Goal: Task Accomplishment & Management: Manage account settings

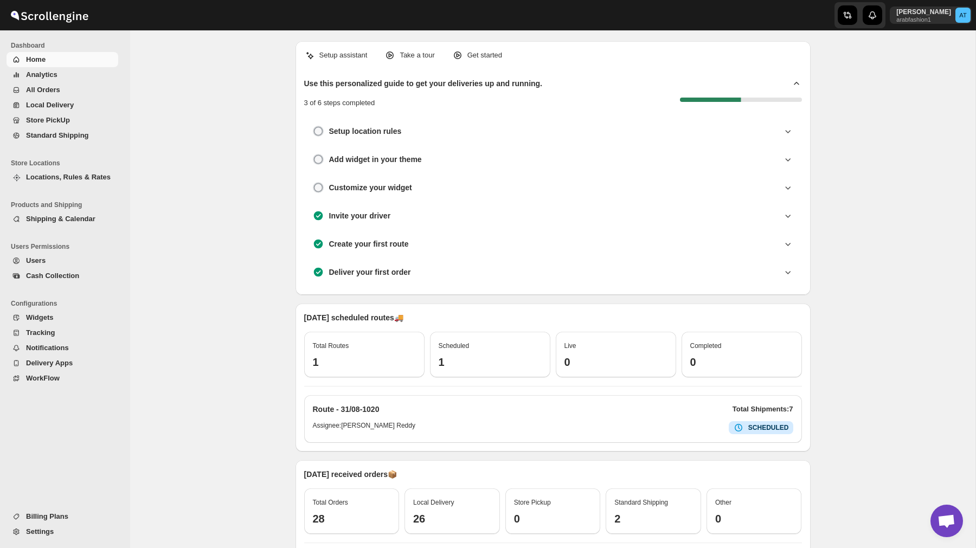
click at [84, 178] on span "Locations, Rules & Rates" at bounding box center [68, 177] width 85 height 8
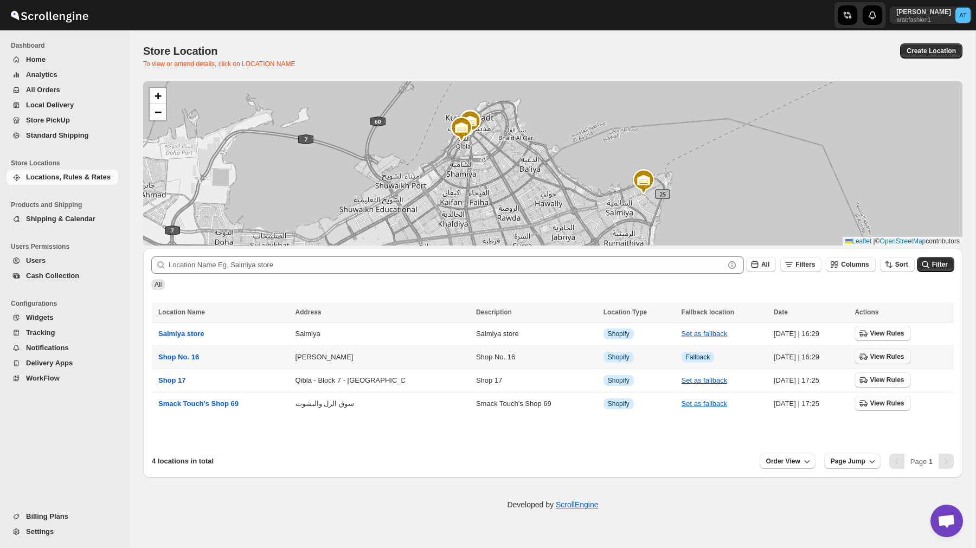
click at [885, 357] on span "View Rules" at bounding box center [887, 357] width 34 height 9
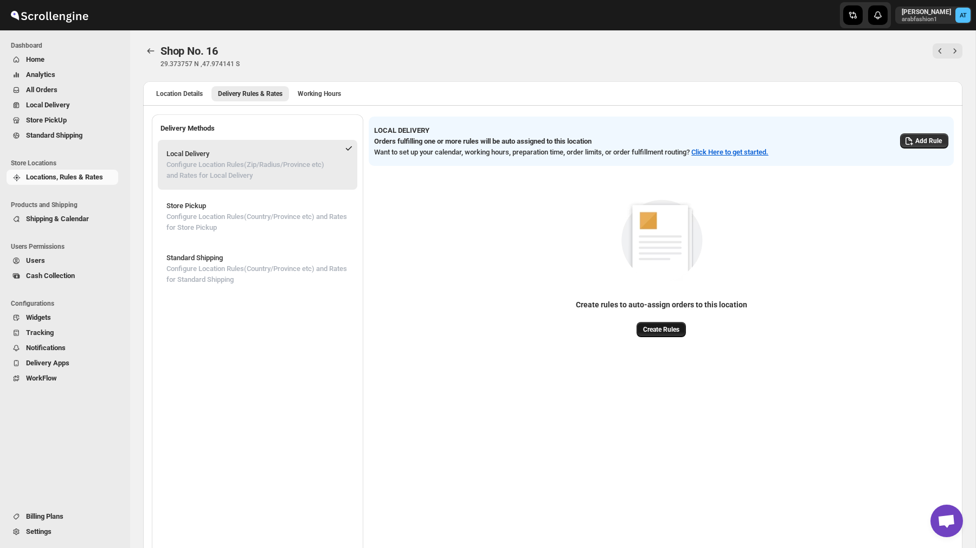
click at [677, 337] on button "Create Rules" at bounding box center [661, 329] width 49 height 15
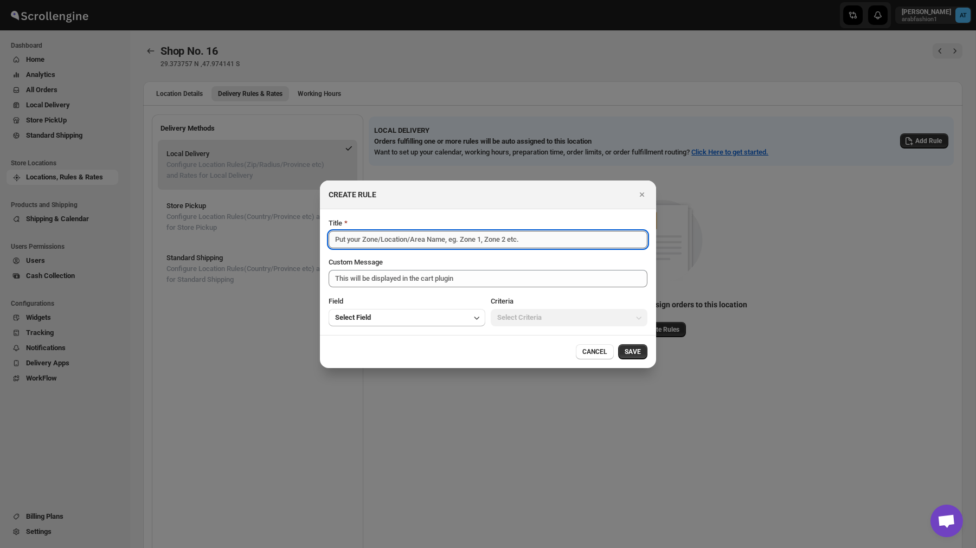
click at [412, 237] on input "Title" at bounding box center [488, 239] width 319 height 17
type input "S"
type input "Local Delivery [GEOGRAPHIC_DATA]"
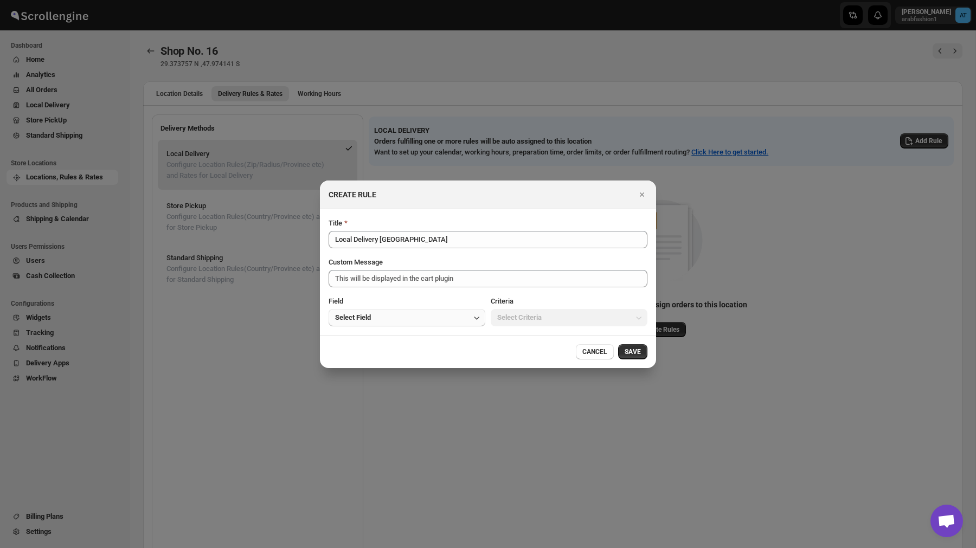
click at [406, 313] on button "Select Field" at bounding box center [407, 317] width 157 height 17
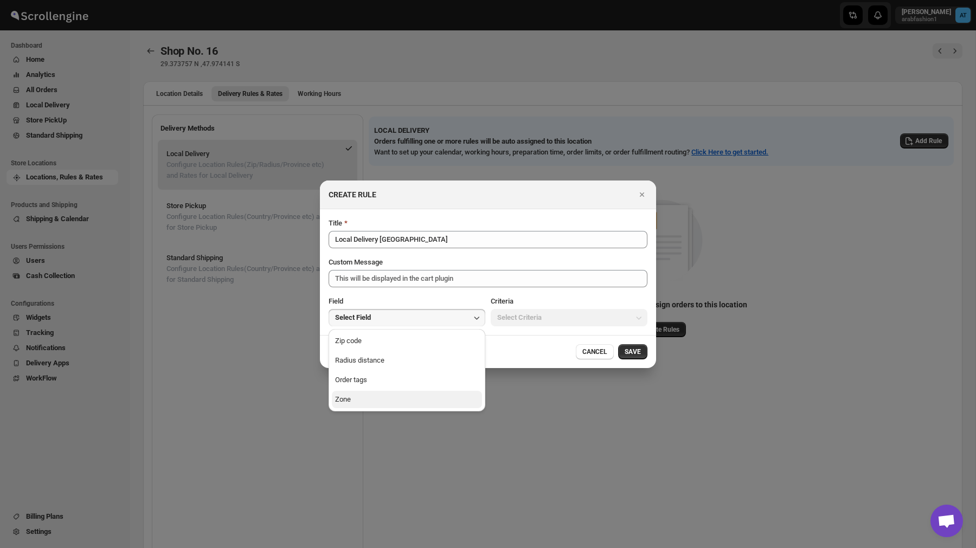
click at [395, 403] on button "Zone" at bounding box center [407, 399] width 150 height 17
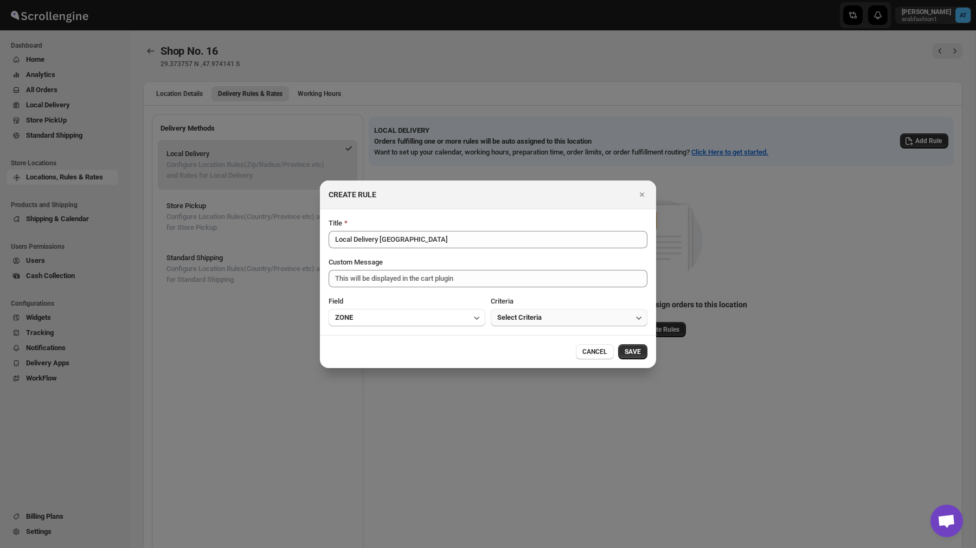
click at [507, 323] on span "Select Criteria" at bounding box center [519, 317] width 44 height 11
click at [523, 346] on button "Within" at bounding box center [569, 340] width 150 height 17
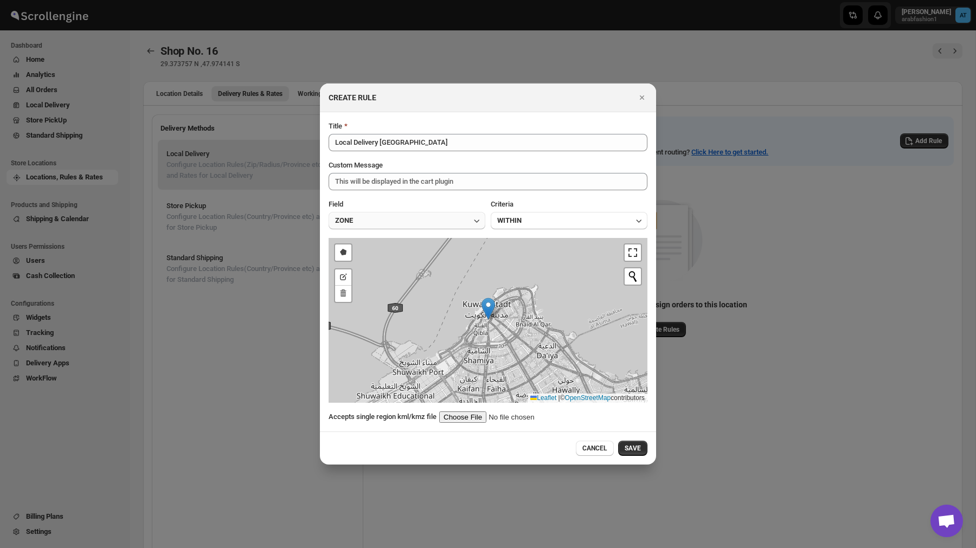
click at [425, 222] on button "ZONE" at bounding box center [407, 220] width 157 height 17
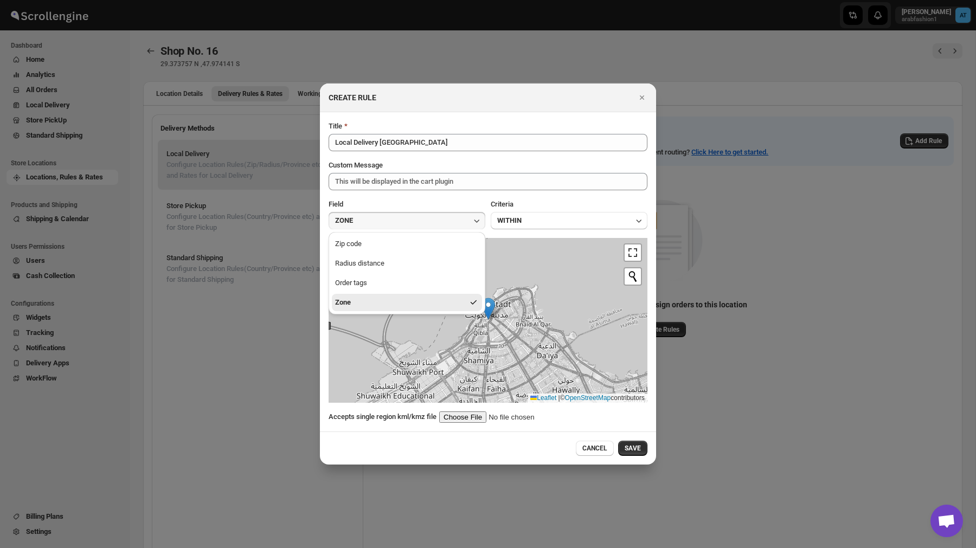
click at [483, 199] on div "Field" at bounding box center [407, 204] width 157 height 11
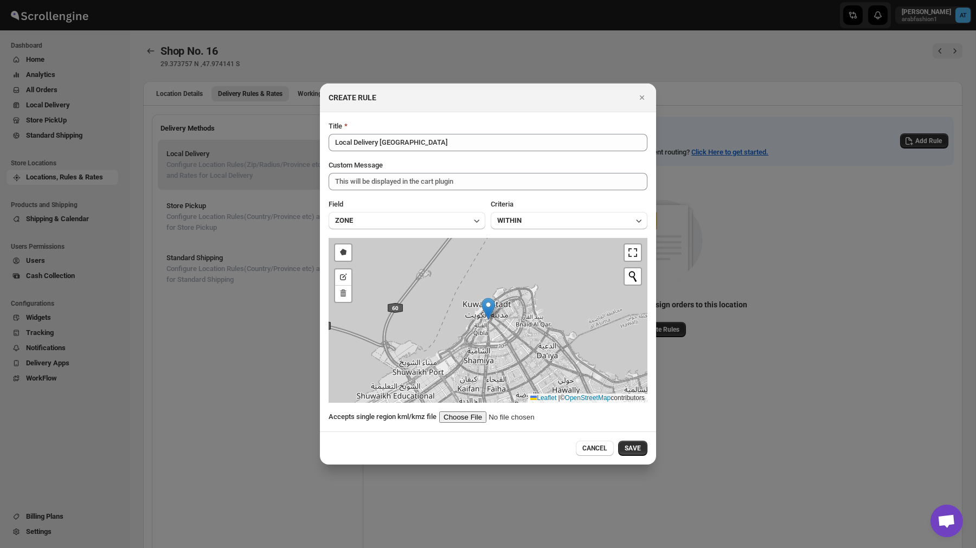
click at [457, 230] on div "Title Local Delivery Kuwait Custom Message This will be displayed in the cart p…" at bounding box center [488, 272] width 319 height 302
click at [457, 223] on button "ZONE" at bounding box center [407, 220] width 157 height 17
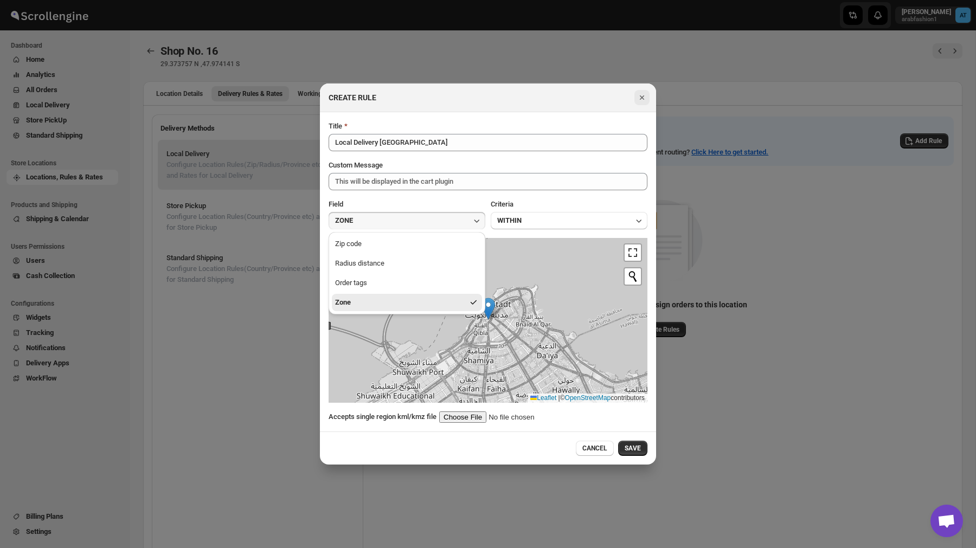
click at [645, 99] on icon "Close" at bounding box center [642, 97] width 11 height 11
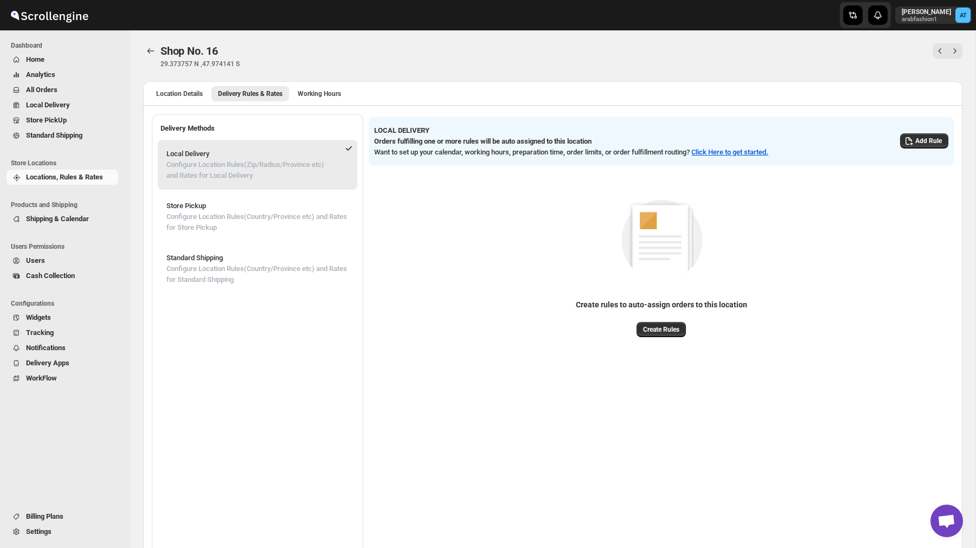
click at [61, 91] on span "All Orders" at bounding box center [71, 90] width 90 height 11
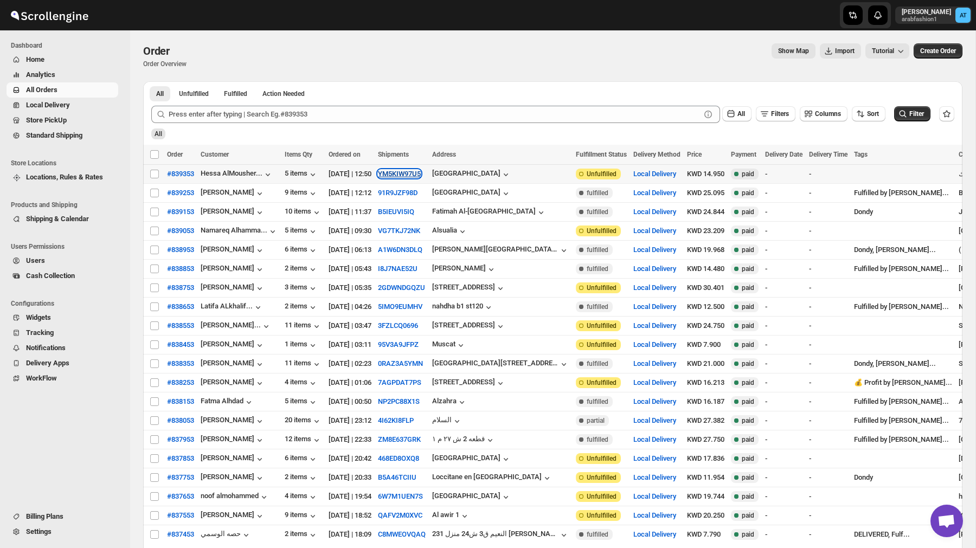
click at [421, 172] on button "YM5KIW97U5" at bounding box center [399, 174] width 43 height 8
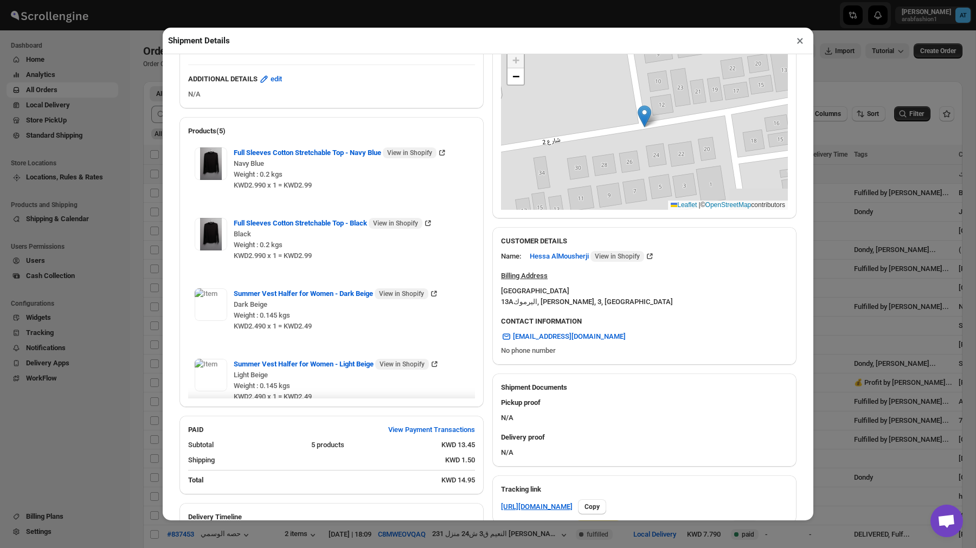
scroll to position [151, 0]
click at [803, 46] on button "×" at bounding box center [800, 40] width 16 height 15
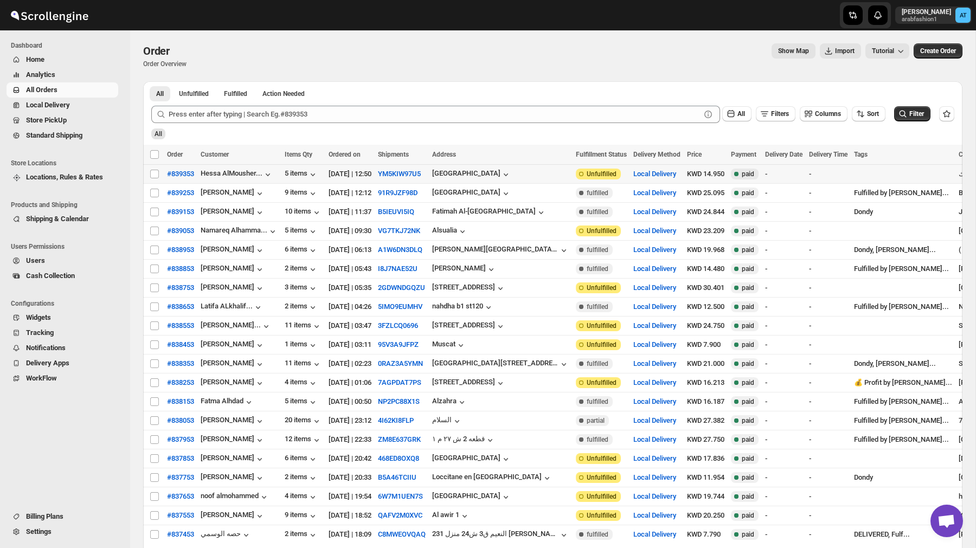
click at [66, 177] on span "Locations, Rules & Rates" at bounding box center [64, 177] width 77 height 8
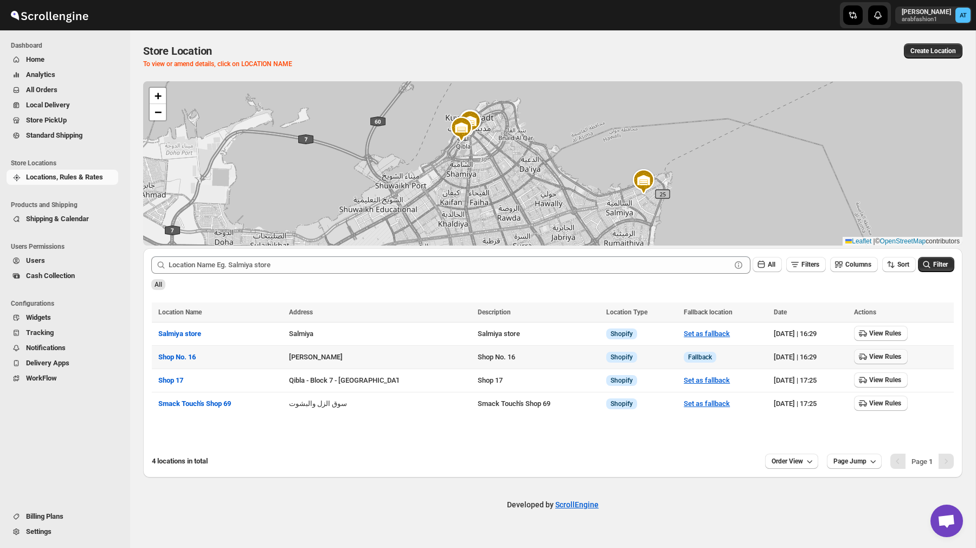
click at [887, 360] on span "View Rules" at bounding box center [885, 357] width 32 height 9
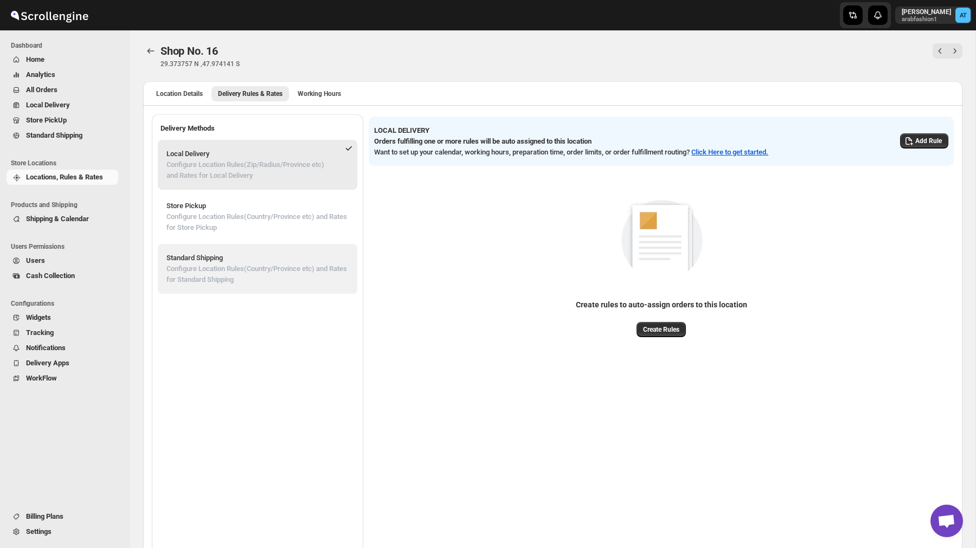
click at [243, 278] on p "Configure Location Rules(Country/Province etc) and Rates for Standard Shipping" at bounding box center [258, 275] width 182 height 22
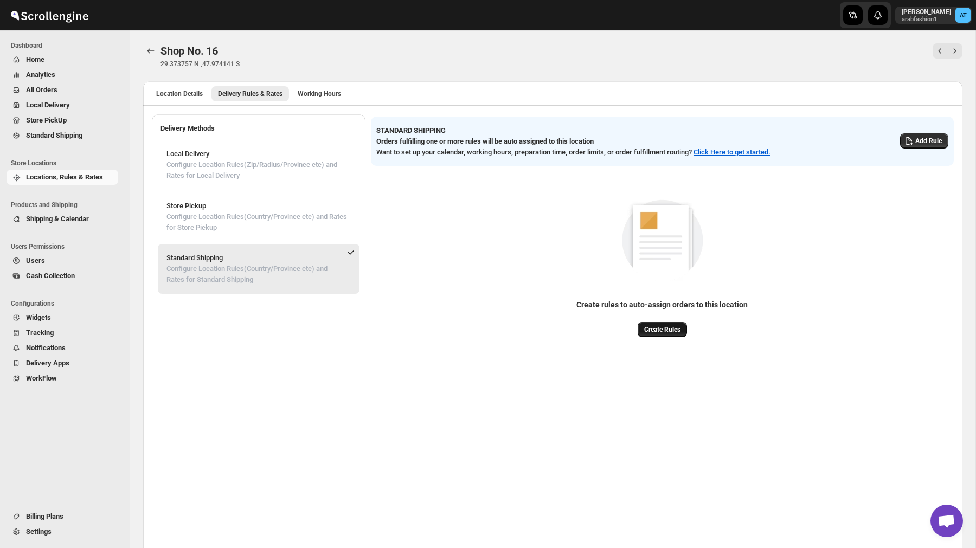
click at [669, 329] on span "Create Rules" at bounding box center [662, 329] width 36 height 9
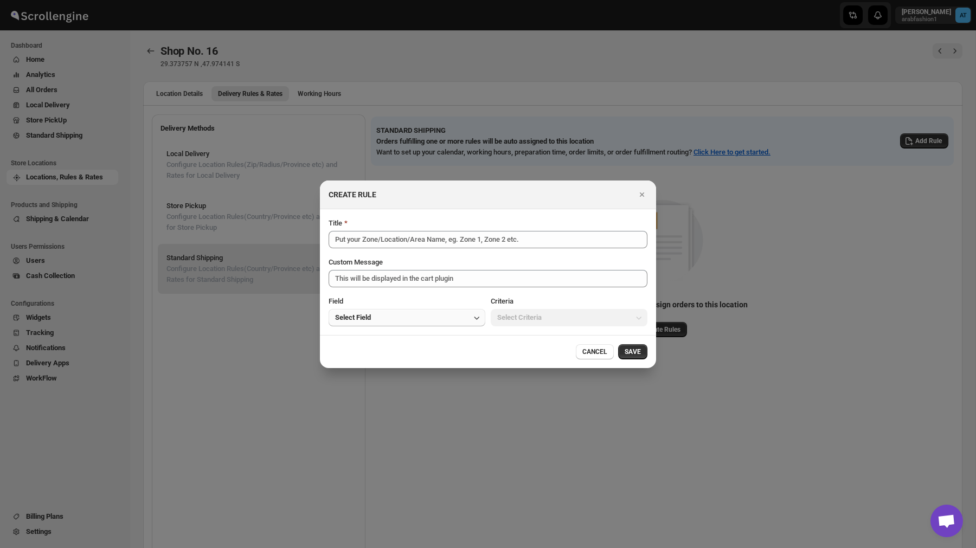
click at [402, 323] on button "Select Field" at bounding box center [407, 317] width 157 height 17
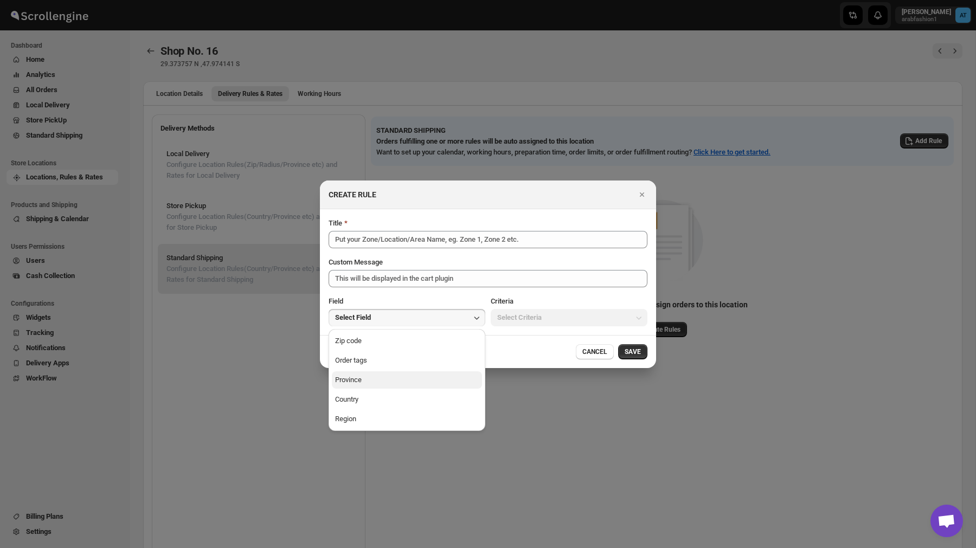
click at [395, 387] on button "Province" at bounding box center [407, 380] width 150 height 17
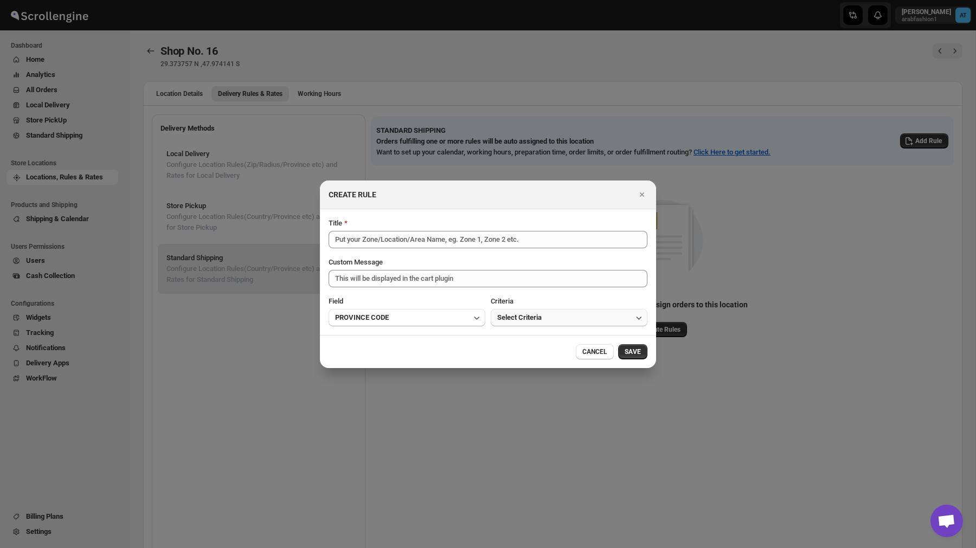
click at [532, 316] on span "Select Criteria" at bounding box center [519, 317] width 44 height 11
click at [529, 342] on div "IS ONE OF" at bounding box center [513, 341] width 32 height 11
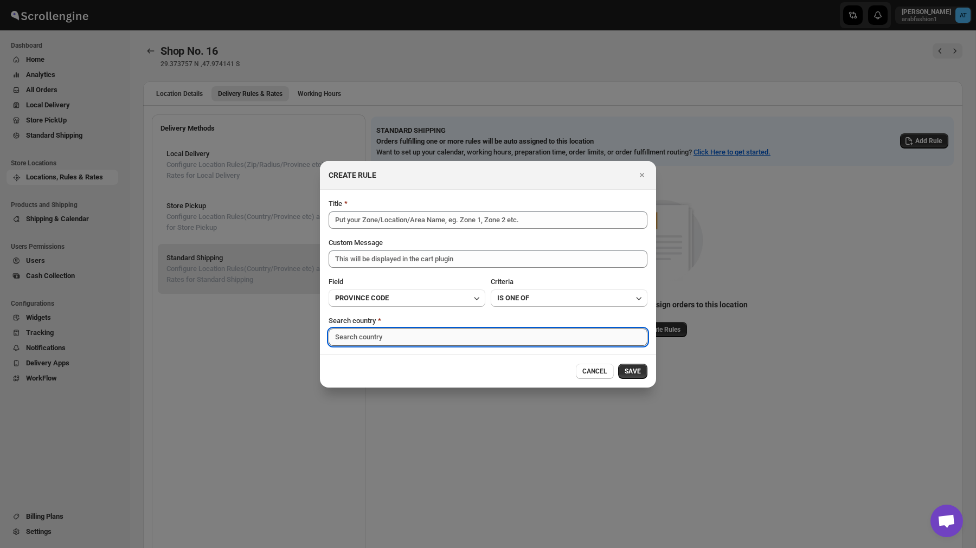
click at [382, 338] on input ":rpe:" at bounding box center [488, 337] width 319 height 17
click at [380, 362] on div "[GEOGRAPHIC_DATA]" at bounding box center [488, 361] width 297 height 11
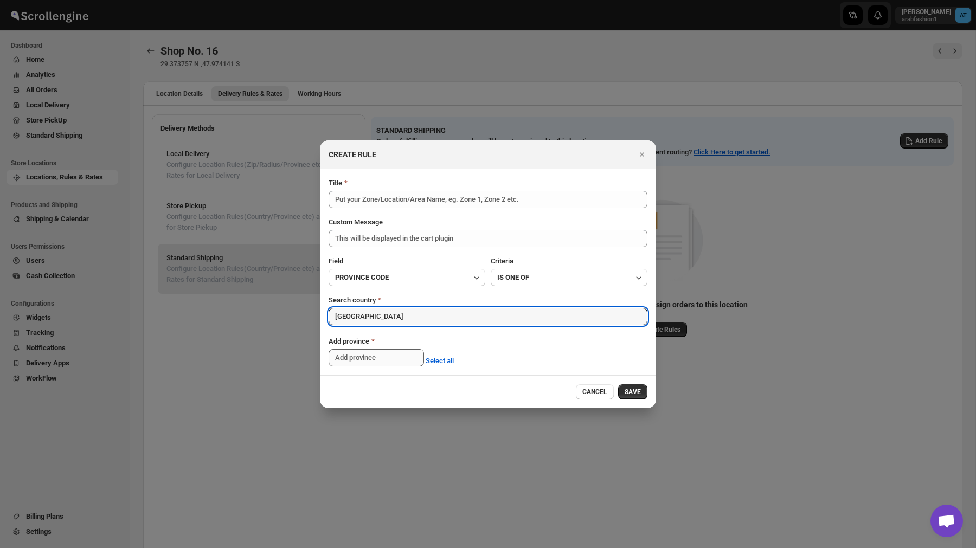
type input "[GEOGRAPHIC_DATA]"
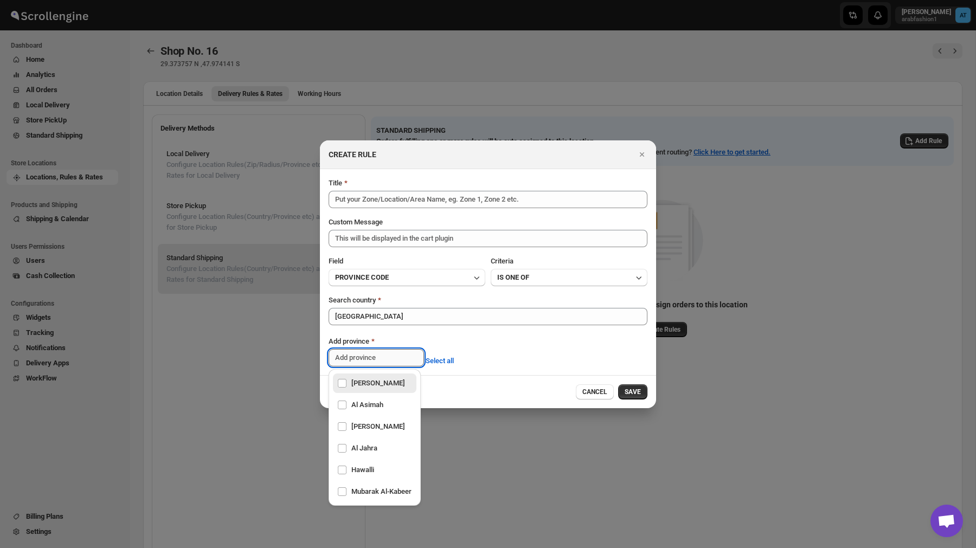
click at [383, 351] on input ":rpe:" at bounding box center [376, 357] width 95 height 17
click at [383, 381] on div "[PERSON_NAME]" at bounding box center [374, 383] width 75 height 15
checkbox input "true"
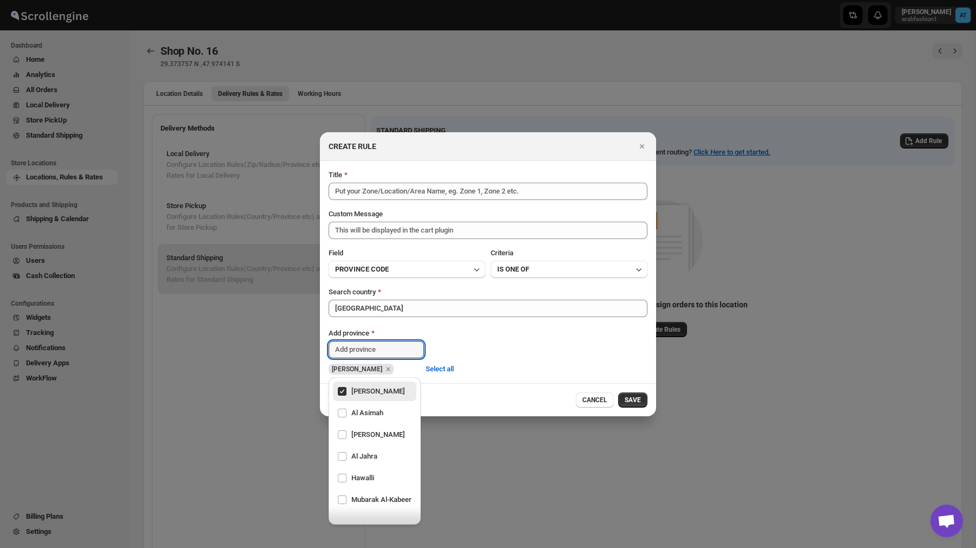
click at [382, 423] on li "[PERSON_NAME]" at bounding box center [375, 434] width 92 height 22
checkbox input "true"
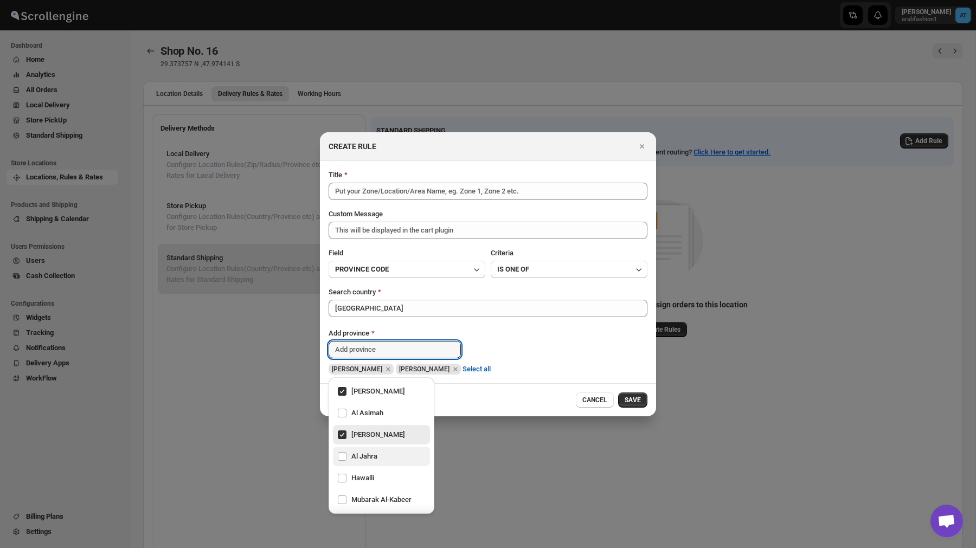
click at [383, 454] on div "Al Jahra" at bounding box center [381, 456] width 88 height 15
checkbox input "true"
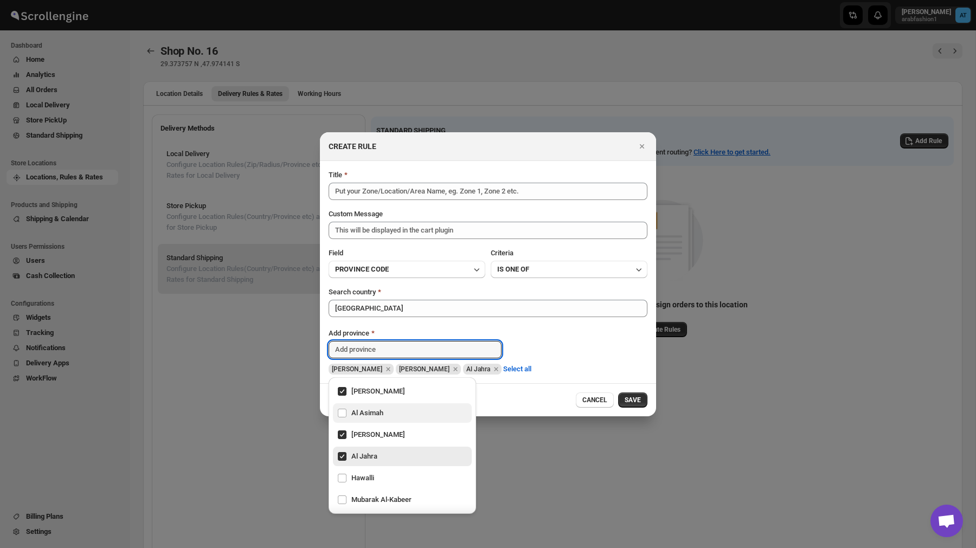
click at [378, 419] on div "Al Asimah" at bounding box center [402, 413] width 130 height 15
checkbox input "true"
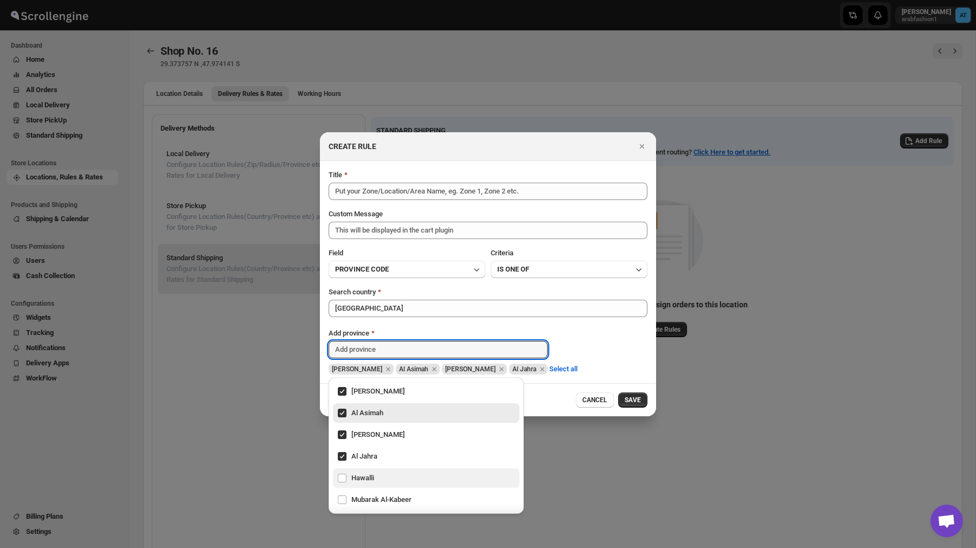
click at [378, 488] on div "Hawalli" at bounding box center [426, 479] width 187 height 20
checkbox input "true"
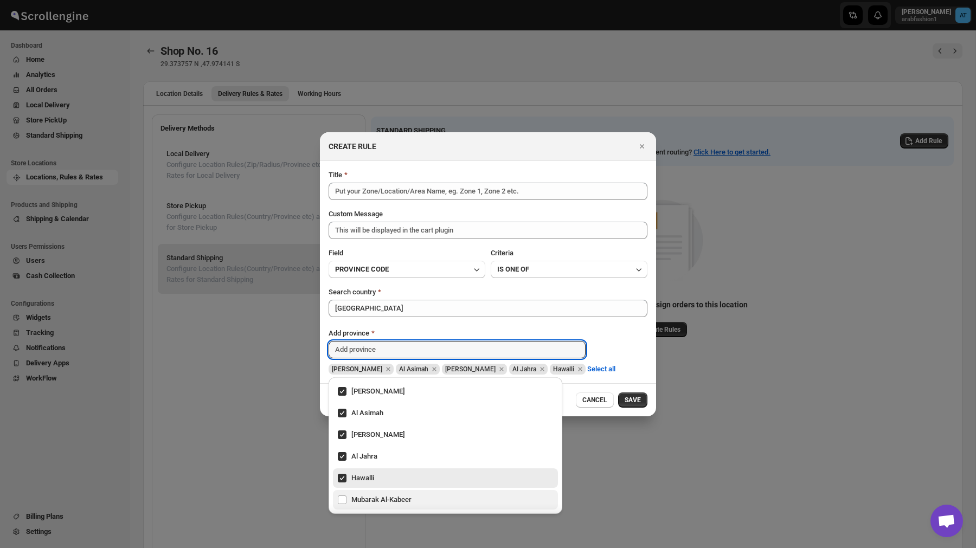
click at [380, 501] on div "Mubarak Al-Kabeer" at bounding box center [445, 499] width 216 height 15
checkbox input "true"
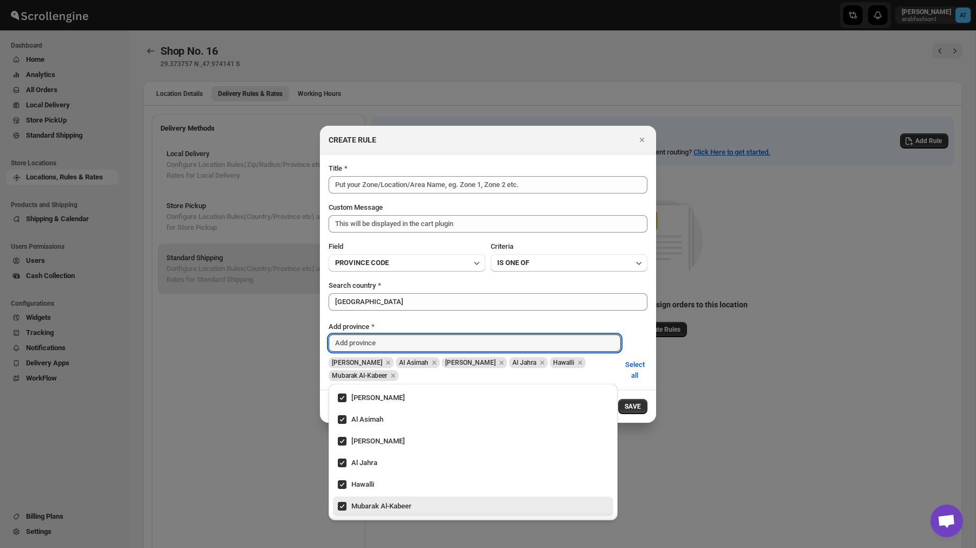
click at [568, 314] on div "Search country [GEOGRAPHIC_DATA] [GEOGRAPHIC_DATA] [GEOGRAPHIC_DATA] Al Asimah …" at bounding box center [488, 330] width 319 height 101
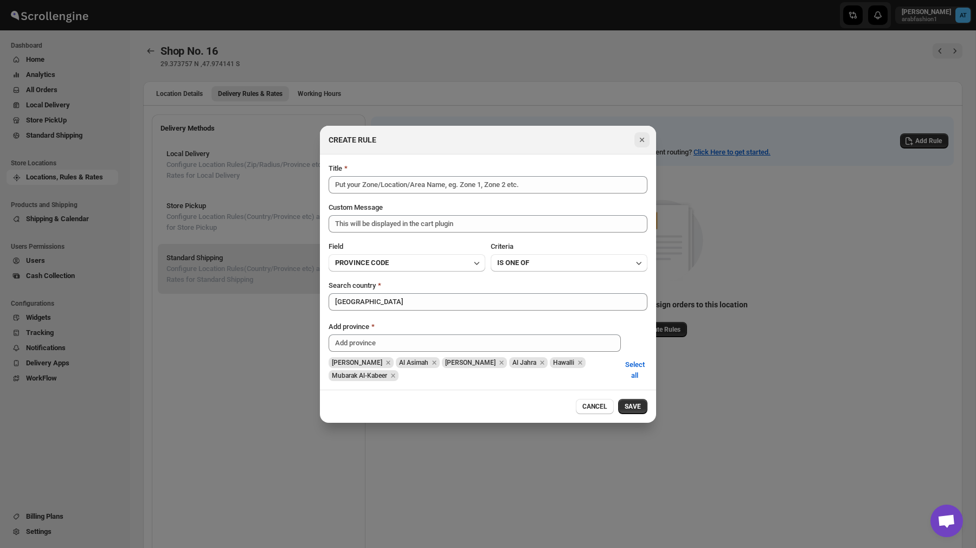
click at [642, 135] on icon "Close" at bounding box center [642, 140] width 11 height 11
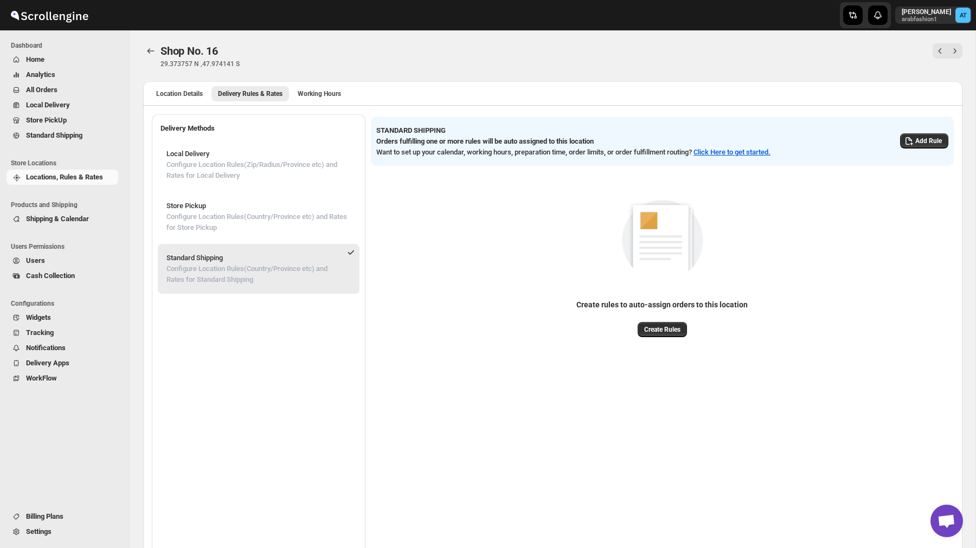
click at [42, 537] on span "Settings" at bounding box center [71, 532] width 90 height 11
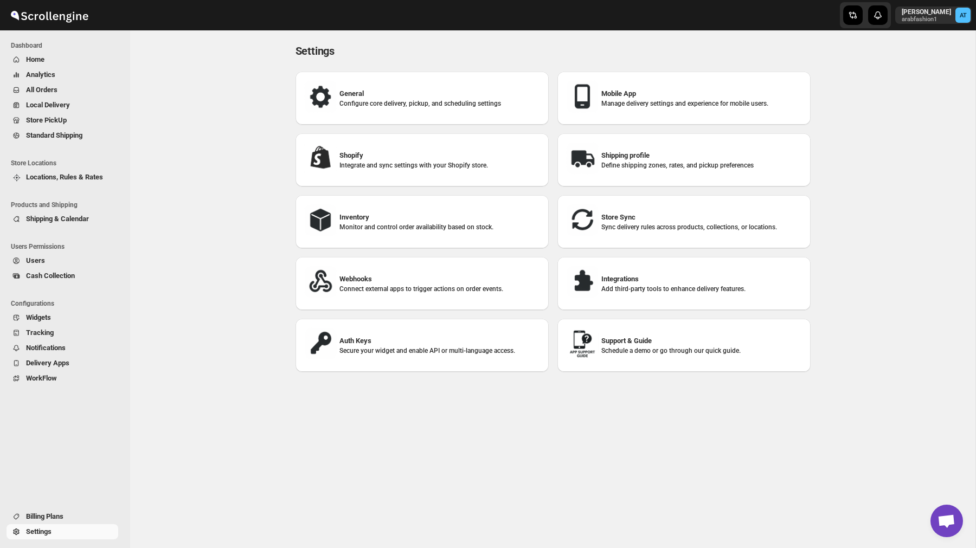
click at [446, 159] on h3 "Shopify" at bounding box center [440, 155] width 201 height 11
select select "SHIPMENT_DELIVERED"
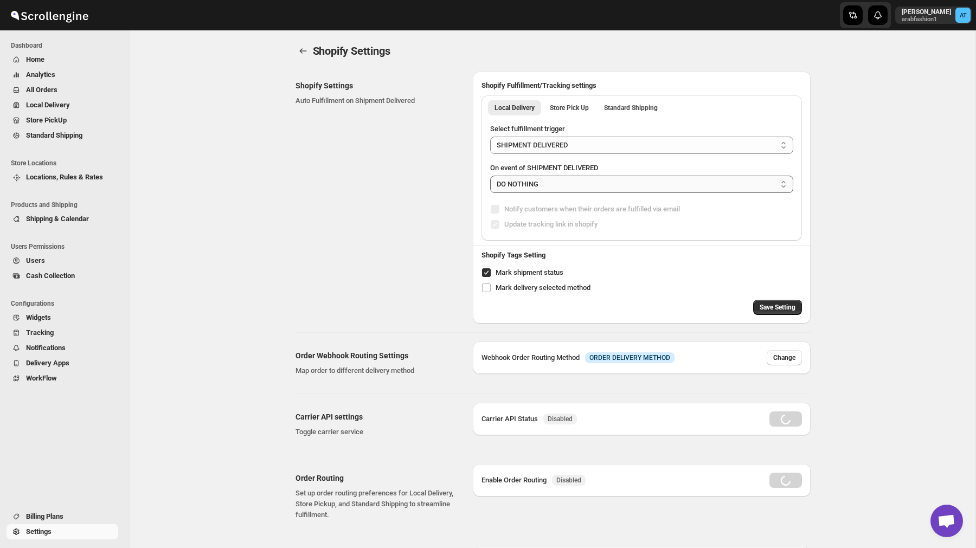
radio input "true"
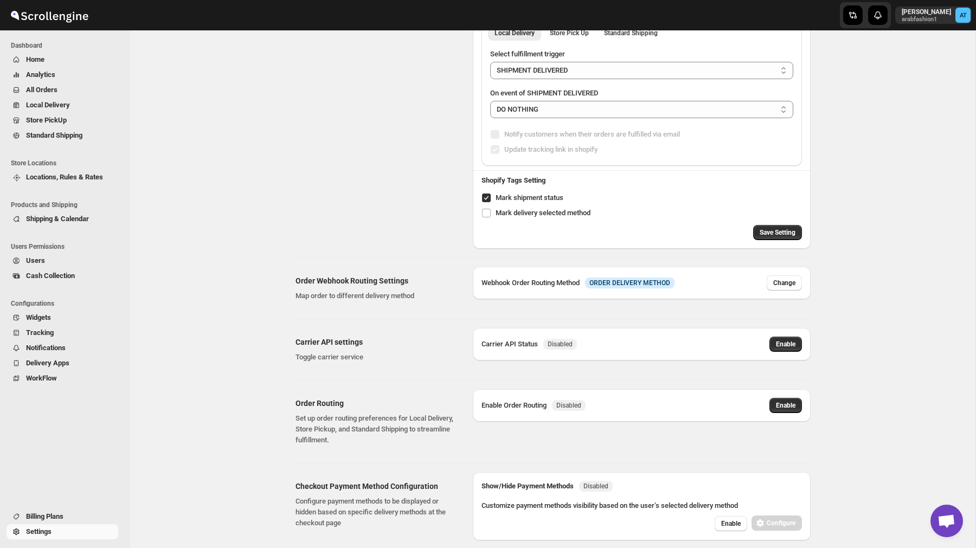
scroll to position [105, 0]
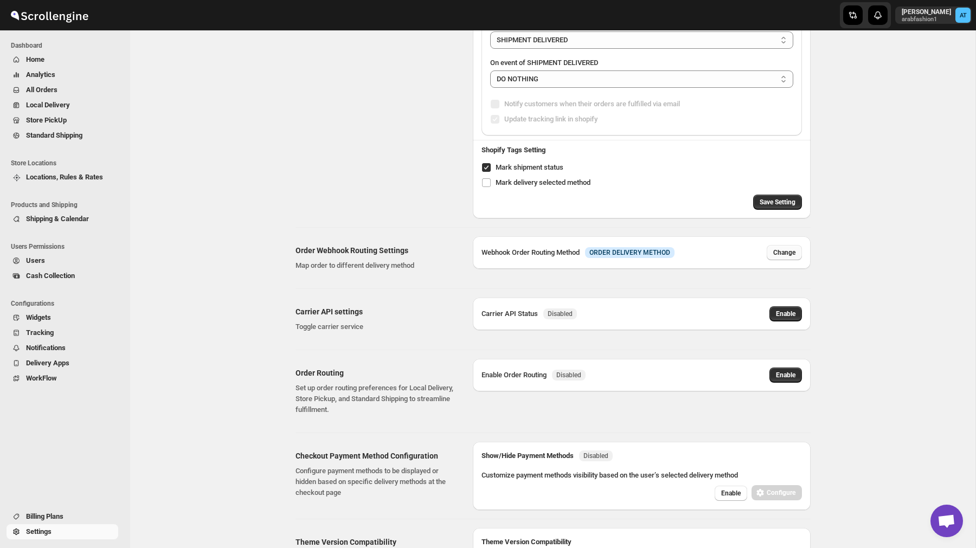
click at [780, 254] on span "Change" at bounding box center [784, 252] width 22 height 9
select select "LOCAL"
select select "RETAIL"
select select "PICK_UP"
select select "PICKUP_POINT"
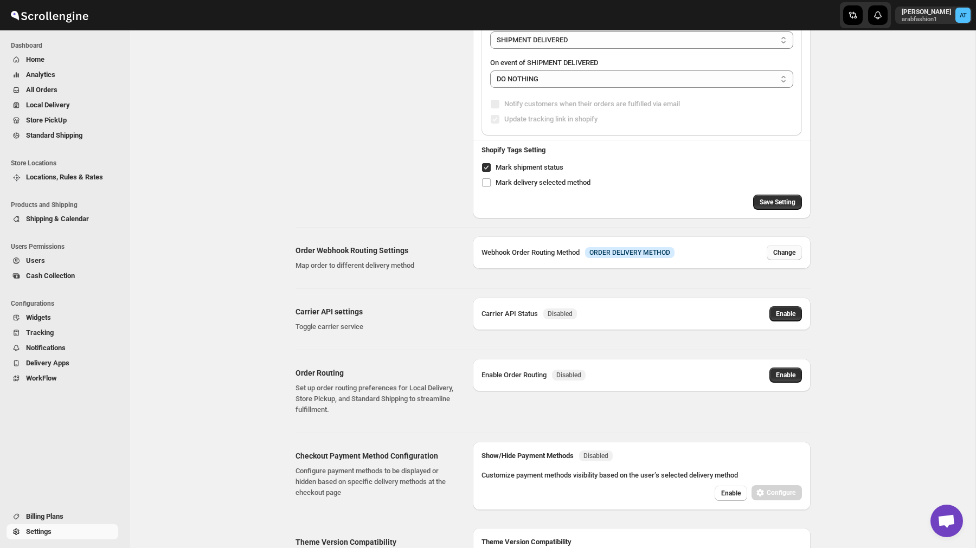
select select "NONE"
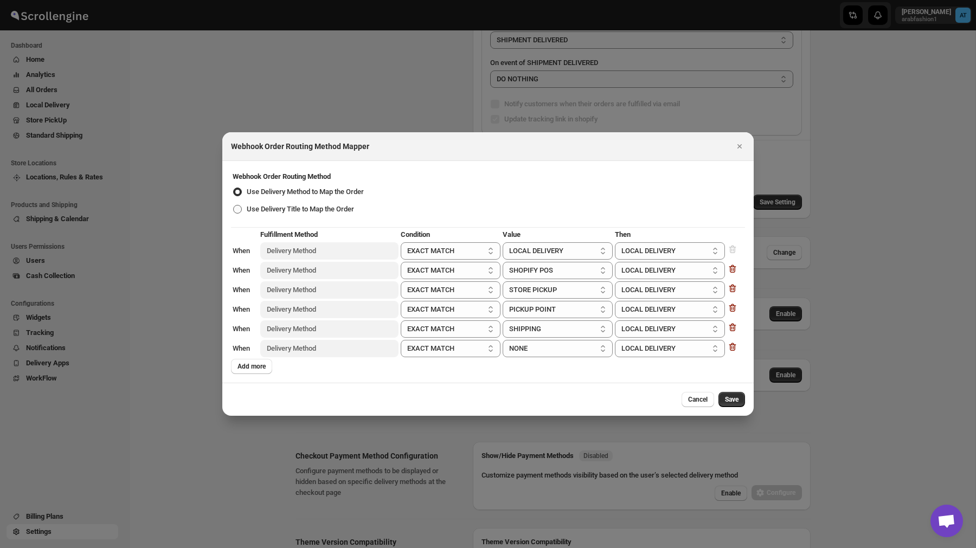
click at [300, 212] on span "Use Delivery Title to Map the Order" at bounding box center [300, 209] width 107 height 8
click at [234, 206] on input "Use Delivery Title to Map the Order" at bounding box center [233, 205] width 1 height 1
radio input "true"
radio input "false"
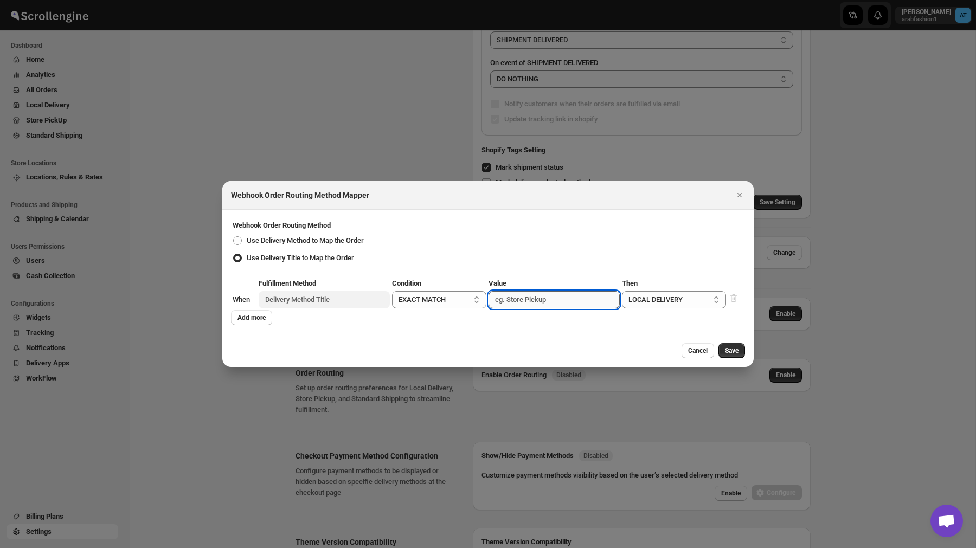
click at [519, 299] on input ":r13h:" at bounding box center [554, 299] width 131 height 17
paste input "Standard Delivery (For [GEOGRAPHIC_DATA])"
drag, startPoint x: 573, startPoint y: 300, endPoint x: 472, endPoint y: 299, distance: 100.3
click at [472, 299] on tr "When Delivery Method Title EXACT MATCH CONTAINS PARTIAL EXACT MATCH Standard De…" at bounding box center [488, 300] width 512 height 18
click at [534, 302] on input "[GEOGRAPHIC_DATA])" at bounding box center [554, 299] width 131 height 17
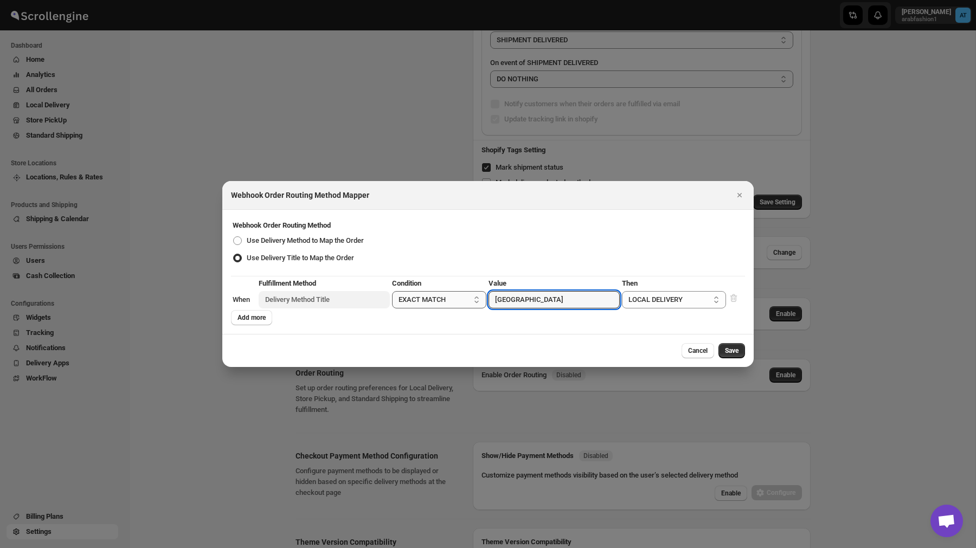
type input "[GEOGRAPHIC_DATA]"
click at [442, 292] on select "EXACT MATCH CONTAINS PARTIAL" at bounding box center [439, 299] width 94 height 17
select select "contains"
click at [395, 291] on select "EXACT MATCH CONTAINS PARTIAL" at bounding box center [439, 299] width 94 height 17
click at [250, 321] on span "Add more" at bounding box center [252, 317] width 28 height 9
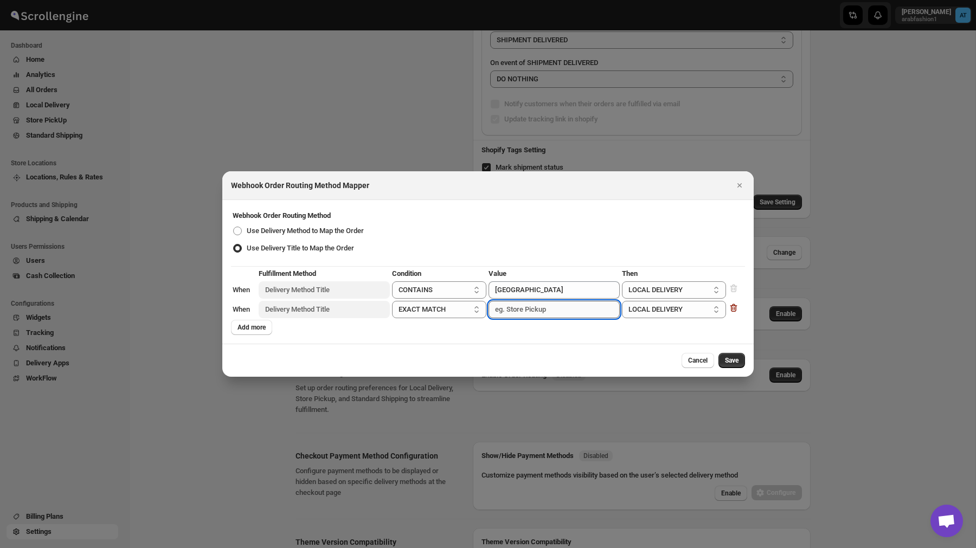
click at [532, 313] on input ":r13h:" at bounding box center [554, 309] width 131 height 17
paste input "1.5Kg"
type input "1.5Kg"
click at [677, 309] on select "LOCAL DELIVERY STORE PICKUP STANDARD SHIPPING" at bounding box center [674, 309] width 104 height 17
select select "STANDARD_SHIPPING"
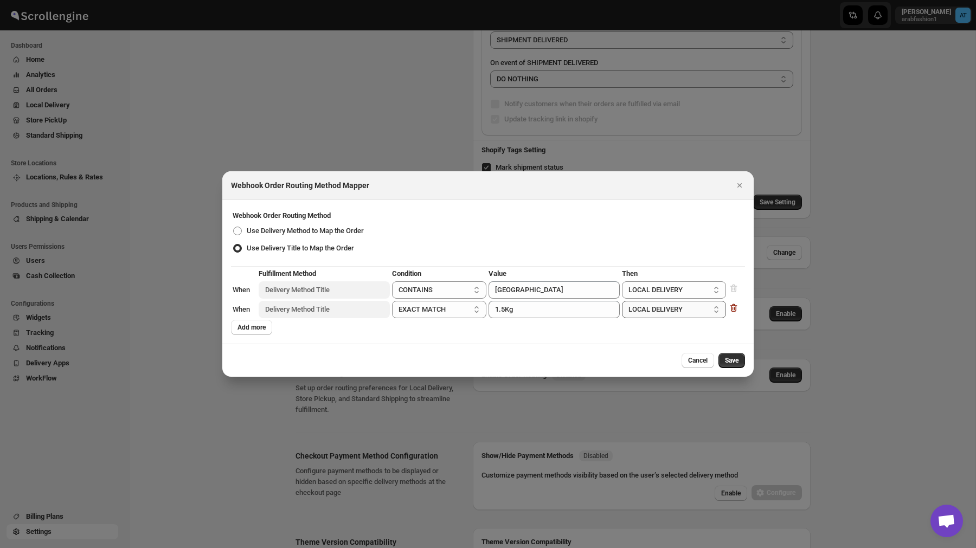
click at [622, 301] on select "LOCAL DELIVERY STORE PICKUP STANDARD SHIPPING" at bounding box center [674, 309] width 104 height 17
click at [250, 326] on span "Add more" at bounding box center [252, 327] width 28 height 9
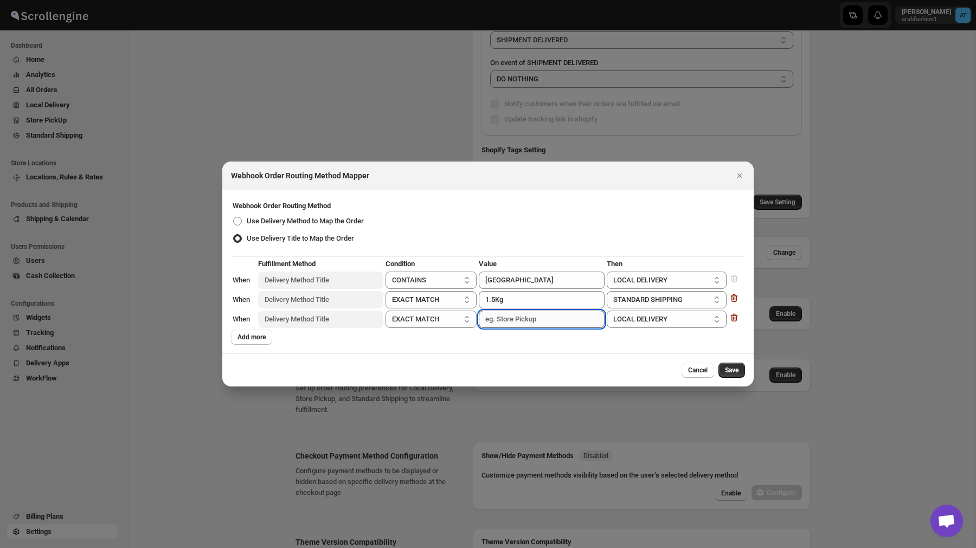
click at [510, 316] on input ":r13h:" at bounding box center [542, 319] width 126 height 17
paste input "1/2 KG"
type input "1/2 KG"
click at [259, 337] on span "Add more" at bounding box center [252, 337] width 28 height 9
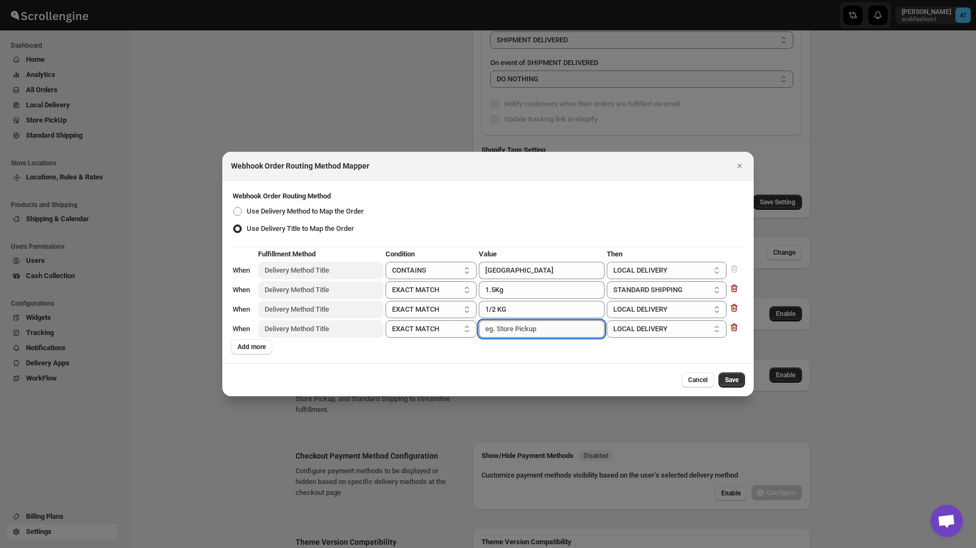
click at [533, 335] on input ":r13h:" at bounding box center [542, 329] width 126 height 17
paste input "1Kg"
type input "1Kg"
click at [236, 345] on button "Add more" at bounding box center [251, 347] width 41 height 15
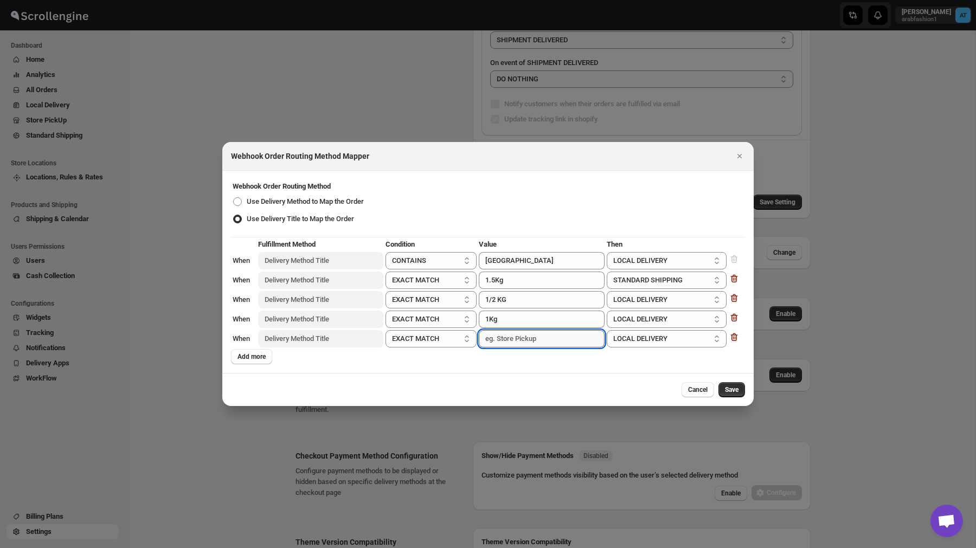
click at [516, 338] on input ":r13h:" at bounding box center [542, 338] width 126 height 17
paste input "2.5kg"
type input "2.5kg"
click at [259, 356] on span "Add more" at bounding box center [252, 357] width 28 height 9
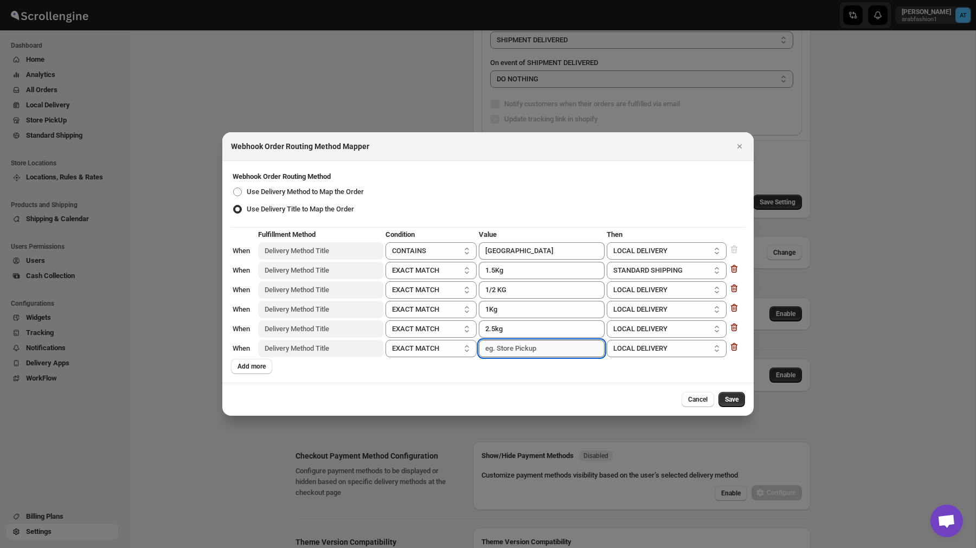
click at [516, 349] on input ":r13h:" at bounding box center [542, 348] width 126 height 17
paste input "2kg"
type input "2kg"
click at [247, 370] on span "Add more" at bounding box center [252, 366] width 28 height 9
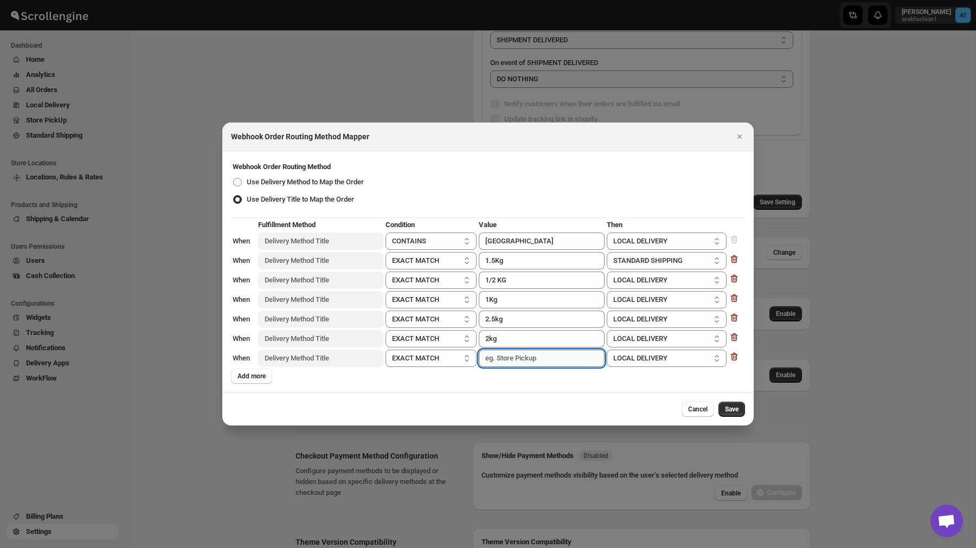
click at [510, 352] on input ":r13h:" at bounding box center [542, 358] width 126 height 17
paste input "FREE DELIVERY"
type input "FREE DELIVERY"
click at [252, 377] on span "Add more" at bounding box center [252, 376] width 28 height 9
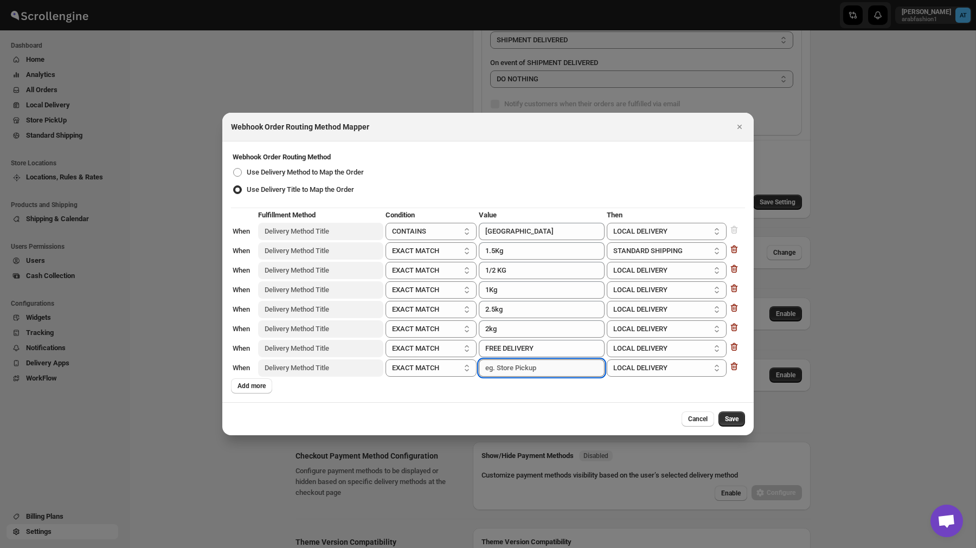
click at [500, 375] on input ":r13h:" at bounding box center [542, 368] width 126 height 17
paste input "Standard"
type input "Standard"
click at [250, 382] on span "Add more" at bounding box center [252, 386] width 28 height 9
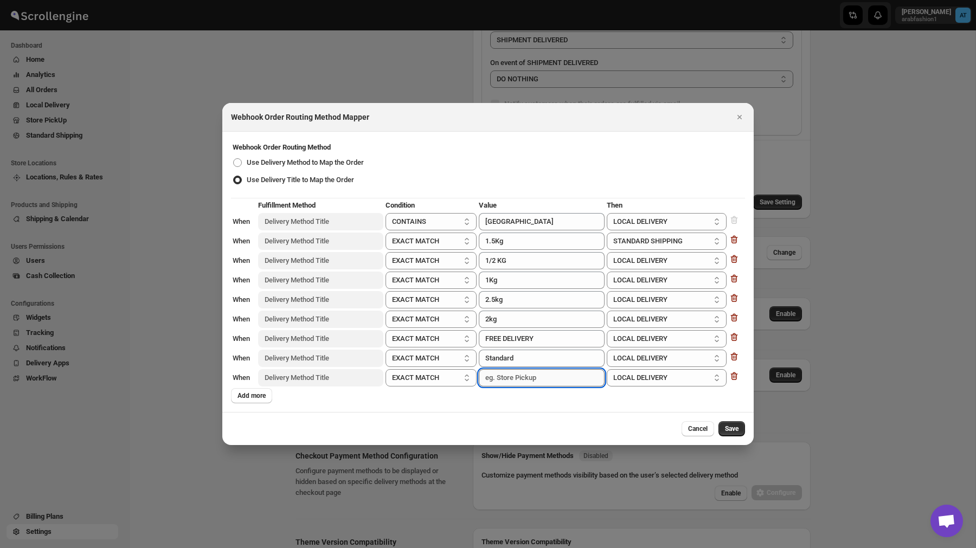
click at [509, 377] on input ":r13h:" at bounding box center [542, 377] width 126 height 17
paste input "FREE DELIVERY"
type input "FREE DELIVERY"
click at [248, 396] on span "Add more" at bounding box center [252, 396] width 28 height 9
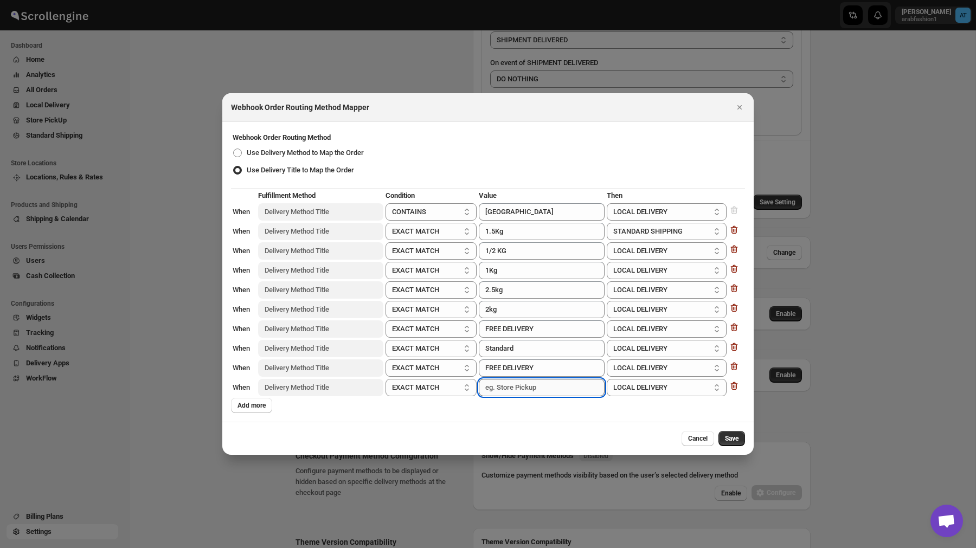
click at [507, 382] on input ":r13h:" at bounding box center [542, 387] width 126 height 17
paste input "FREE DELIVERY ❤️🥰"
type input "FREE DELIVERY ❤️🥰"
click at [249, 404] on span "Add more" at bounding box center [252, 405] width 28 height 9
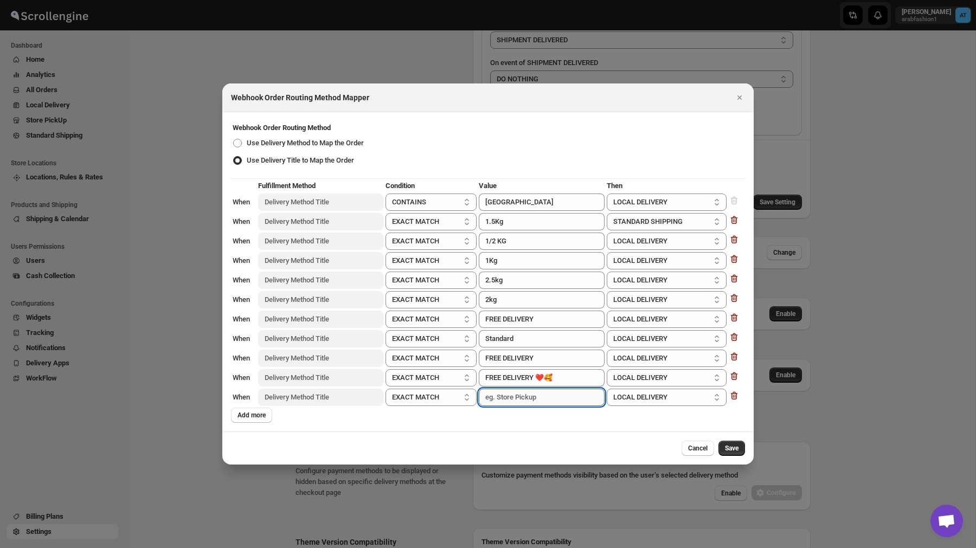
click at [542, 396] on input ":r13h:" at bounding box center [542, 397] width 126 height 17
paste input "Standard"
type input "Standard"
click at [247, 414] on span "Add more" at bounding box center [252, 415] width 28 height 9
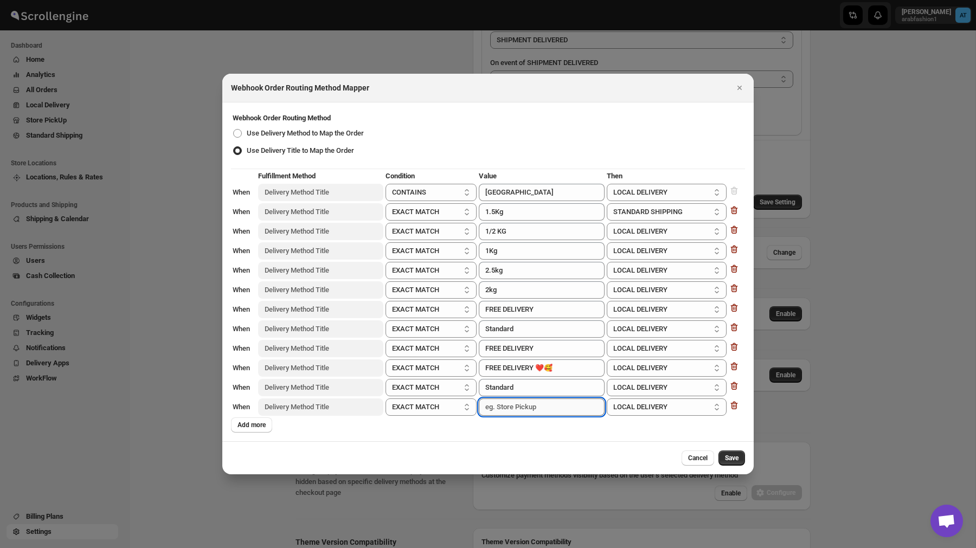
click at [517, 408] on input ":r13h:" at bounding box center [542, 407] width 126 height 17
paste input "FREE DELIVERY💖🚚"
type input "FREE DELIVERY💖🚚"
click at [249, 424] on span "Add more" at bounding box center [252, 425] width 28 height 9
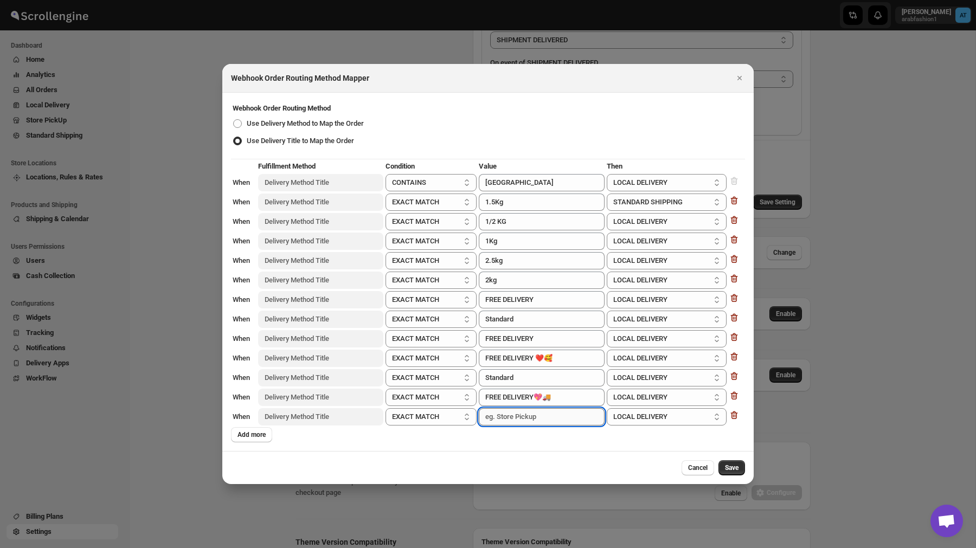
click at [507, 417] on input ":r13h:" at bounding box center [542, 416] width 126 height 17
paste input "Standard"
type input "Standard"
click at [253, 434] on span "Add more" at bounding box center [252, 435] width 28 height 9
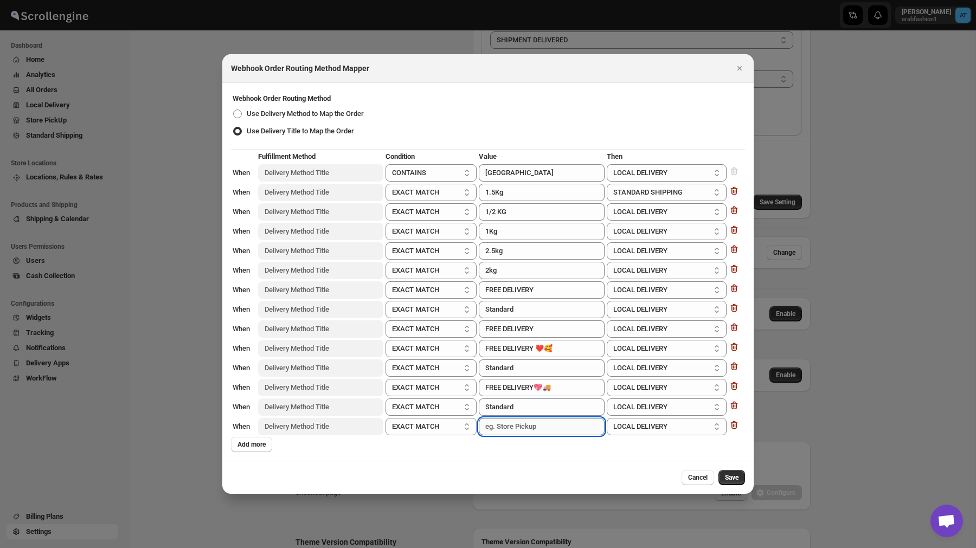
click at [513, 429] on input ":r13h:" at bounding box center [542, 426] width 126 height 17
paste input "Free Delivery💖"
type input "Free Delivery💖"
click at [252, 442] on span "Add more" at bounding box center [252, 444] width 28 height 9
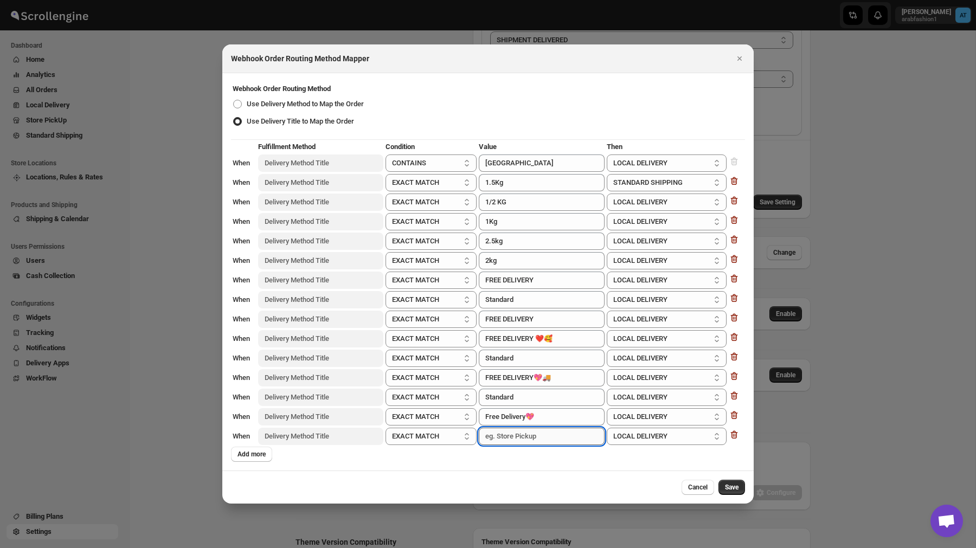
click at [504, 438] on input ":r13h:" at bounding box center [542, 436] width 126 height 17
paste input "Standard Delivery"
type input "Standard Delivery"
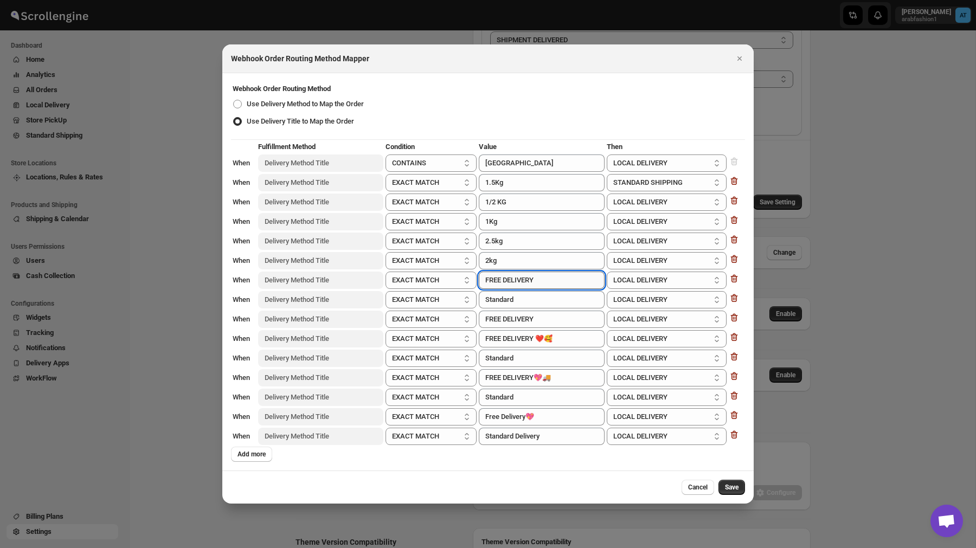
drag, startPoint x: 546, startPoint y: 280, endPoint x: 481, endPoint y: 280, distance: 65.1
click at [482, 280] on input "FREE DELIVERY" at bounding box center [542, 280] width 126 height 17
click at [548, 321] on input "FREE DELIVERY" at bounding box center [542, 319] width 126 height 17
click at [734, 317] on icon ":r13h:" at bounding box center [734, 317] width 11 height 11
type input "FREE DELIVERY ❤️🥰"
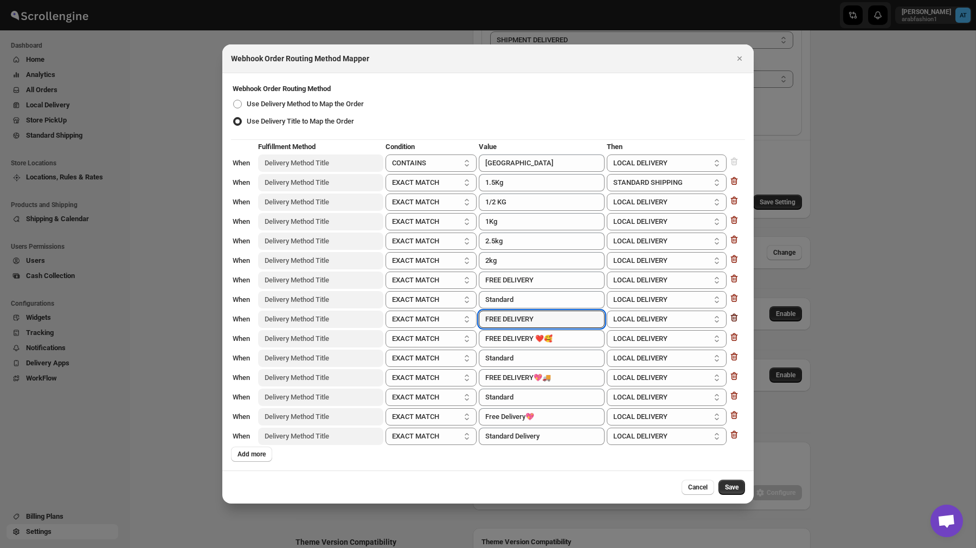
type input "Standard"
type input "FREE DELIVERY💖🚚"
type input "Standard"
type input "Free Delivery💖"
type input "Standard Delivery"
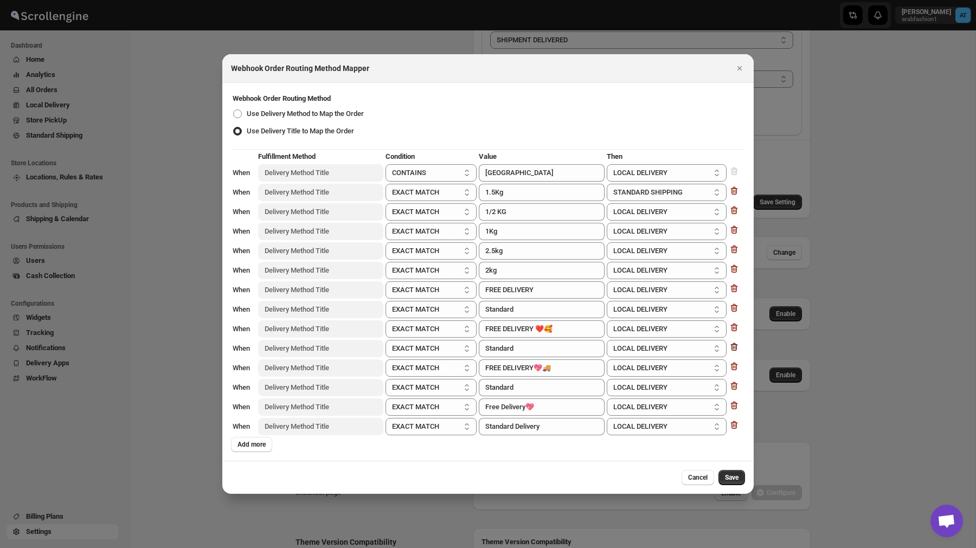
click at [733, 348] on icon ":r13h:" at bounding box center [733, 347] width 1 height 3
type input "FREE DELIVERY💖🚚"
type input "Standard"
type input "Free Delivery💖"
type input "Standard Delivery"
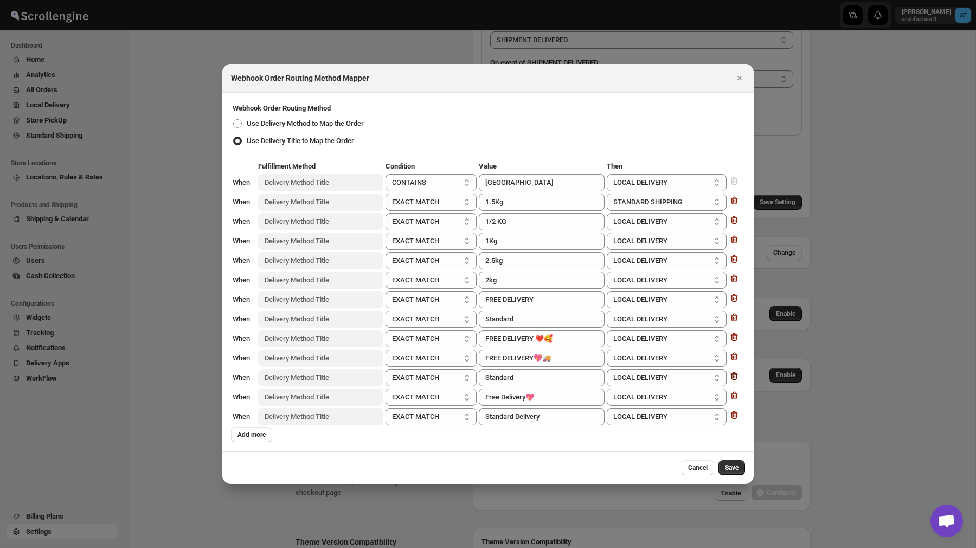
click at [736, 378] on icon ":r13h:" at bounding box center [734, 376] width 11 height 11
type input "Free Delivery💖"
type input "Standard Delivery"
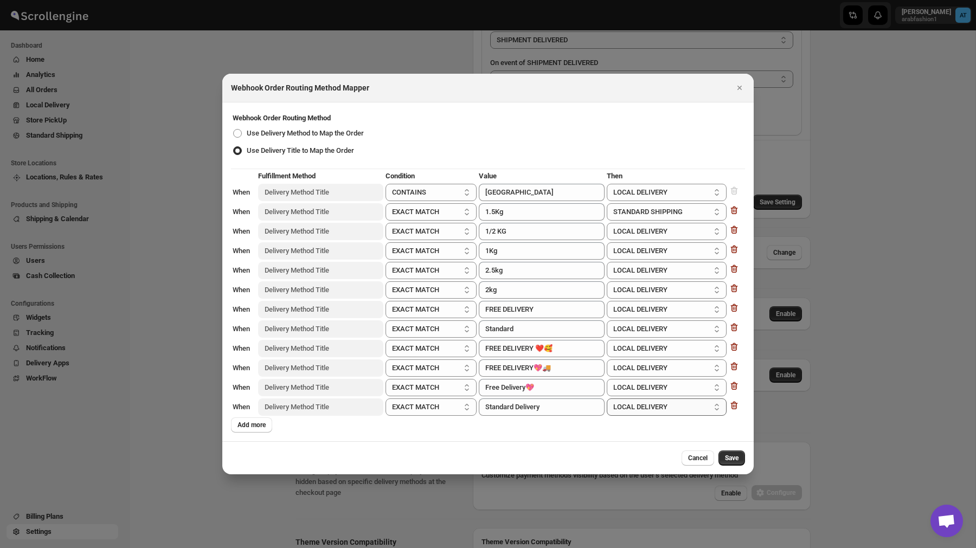
click at [654, 406] on select "LOCAL DELIVERY STORE PICKUP STANDARD SHIPPING" at bounding box center [667, 407] width 120 height 17
select select "STANDARD_SHIPPING"
click at [607, 399] on select "LOCAL DELIVERY STORE PICKUP STANDARD SHIPPING" at bounding box center [667, 407] width 120 height 17
click at [639, 385] on select "LOCAL DELIVERY STORE PICKUP STANDARD SHIPPING" at bounding box center [667, 387] width 120 height 17
select select "STANDARD_SHIPPING"
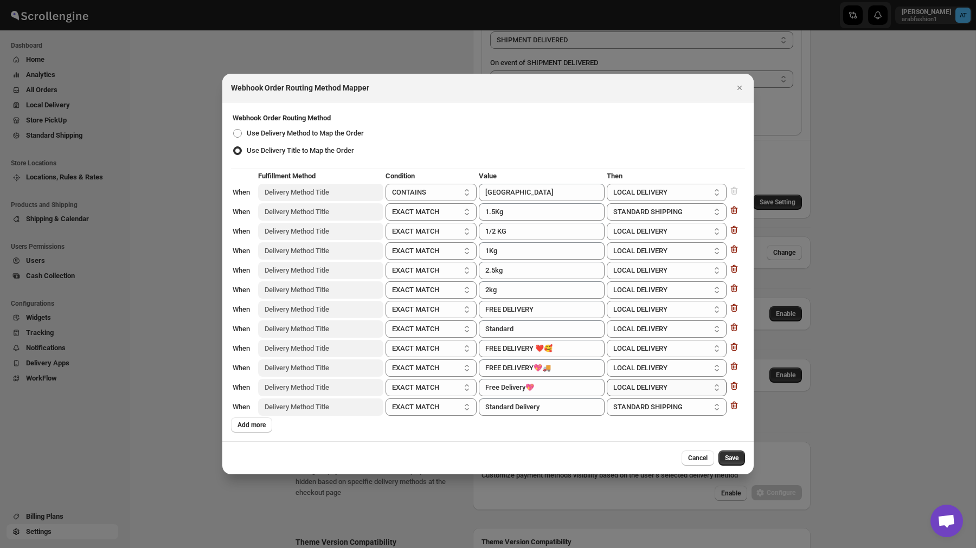
click at [607, 379] on select "LOCAL DELIVERY STORE PICKUP STANDARD SHIPPING" at bounding box center [667, 387] width 120 height 17
click at [635, 364] on select "LOCAL DELIVERY STORE PICKUP STANDARD SHIPPING" at bounding box center [667, 368] width 120 height 17
select select "STANDARD_SHIPPING"
click at [607, 360] on select "LOCAL DELIVERY STORE PICKUP STANDARD SHIPPING" at bounding box center [667, 368] width 120 height 17
click at [637, 348] on select "LOCAL DELIVERY STORE PICKUP STANDARD SHIPPING" at bounding box center [667, 348] width 120 height 17
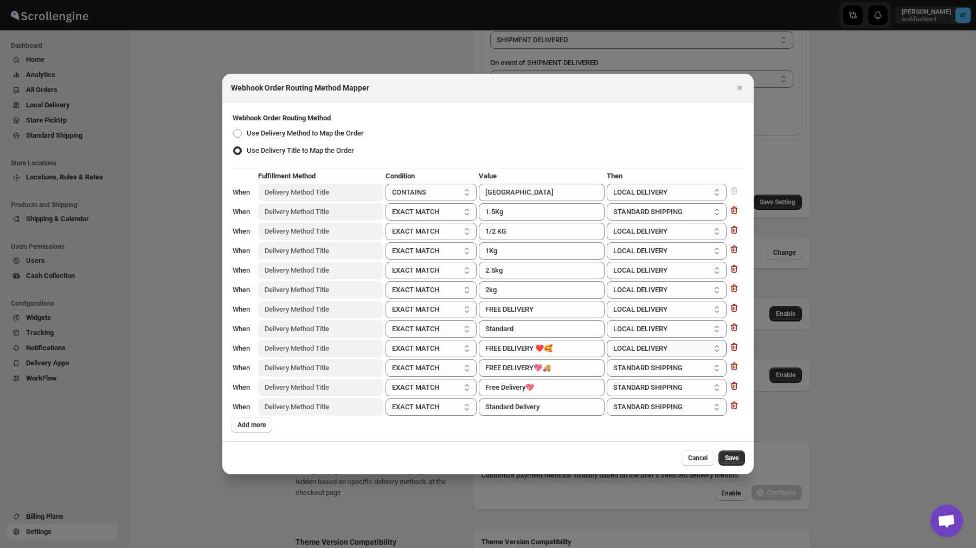
select select "STANDARD_SHIPPING"
click at [607, 340] on select "LOCAL DELIVERY STORE PICKUP STANDARD SHIPPING" at bounding box center [667, 348] width 120 height 17
click at [629, 328] on select "LOCAL DELIVERY STORE PICKUP STANDARD SHIPPING" at bounding box center [667, 329] width 120 height 17
select select "STANDARD_SHIPPING"
click at [607, 321] on select "LOCAL DELIVERY STORE PICKUP STANDARD SHIPPING" at bounding box center [667, 329] width 120 height 17
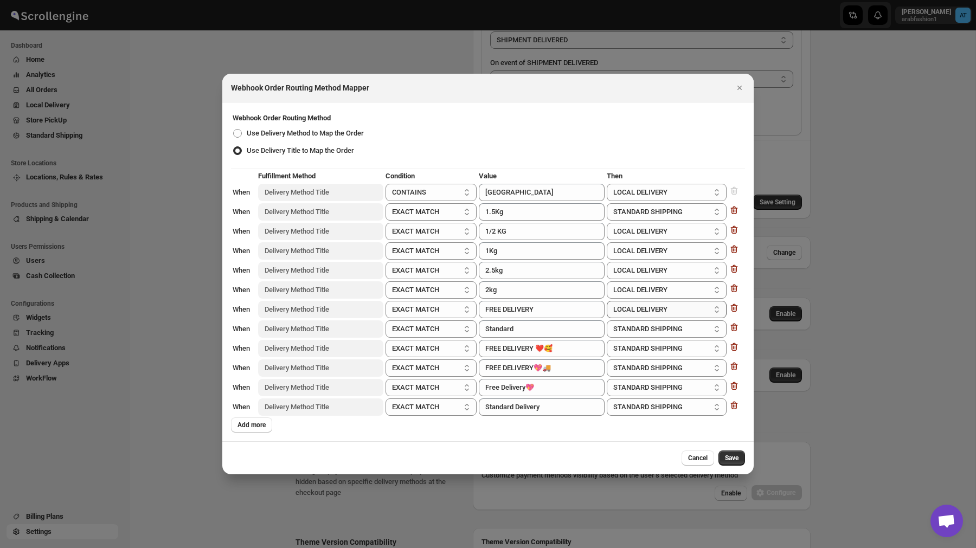
click at [635, 309] on select "LOCAL DELIVERY STORE PICKUP STANDARD SHIPPING" at bounding box center [667, 309] width 120 height 17
select select "STANDARD_SHIPPING"
click at [607, 301] on select "LOCAL DELIVERY STORE PICKUP STANDARD SHIPPING" at bounding box center [667, 309] width 120 height 17
click at [631, 290] on select "LOCAL DELIVERY STORE PICKUP STANDARD SHIPPING" at bounding box center [667, 289] width 120 height 17
select select "STANDARD_SHIPPING"
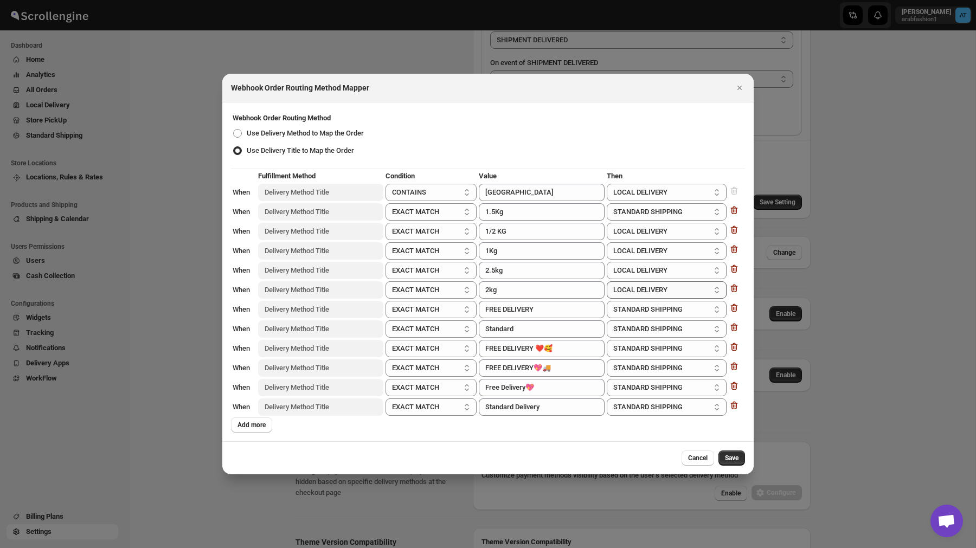
click at [607, 281] on select "LOCAL DELIVERY STORE PICKUP STANDARD SHIPPING" at bounding box center [667, 289] width 120 height 17
click at [631, 266] on select "LOCAL DELIVERY STORE PICKUP STANDARD SHIPPING" at bounding box center [667, 270] width 120 height 17
select select "STANDARD_SHIPPING"
click at [607, 262] on select "LOCAL DELIVERY STORE PICKUP STANDARD SHIPPING" at bounding box center [667, 270] width 120 height 17
click at [628, 238] on select "LOCAL DELIVERY STORE PICKUP STANDARD SHIPPING" at bounding box center [667, 231] width 120 height 17
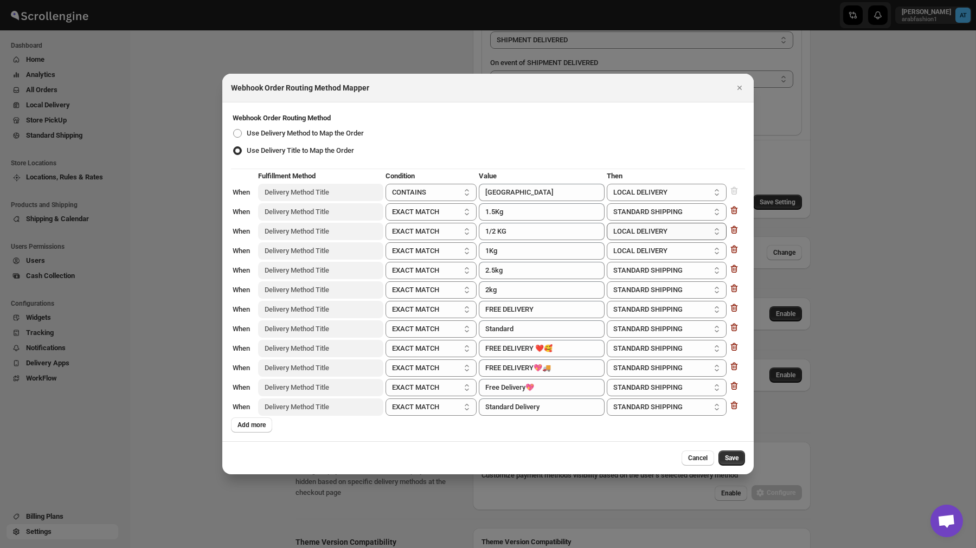
select select "STANDARD_SHIPPING"
click at [607, 223] on select "LOCAL DELIVERY STORE PICKUP STANDARD SHIPPING" at bounding box center [667, 231] width 120 height 17
click at [631, 249] on select "LOCAL DELIVERY STORE PICKUP STANDARD SHIPPING" at bounding box center [667, 250] width 120 height 17
select select "STANDARD_SHIPPING"
click at [607, 242] on select "LOCAL DELIVERY STORE PICKUP STANDARD SHIPPING" at bounding box center [667, 250] width 120 height 17
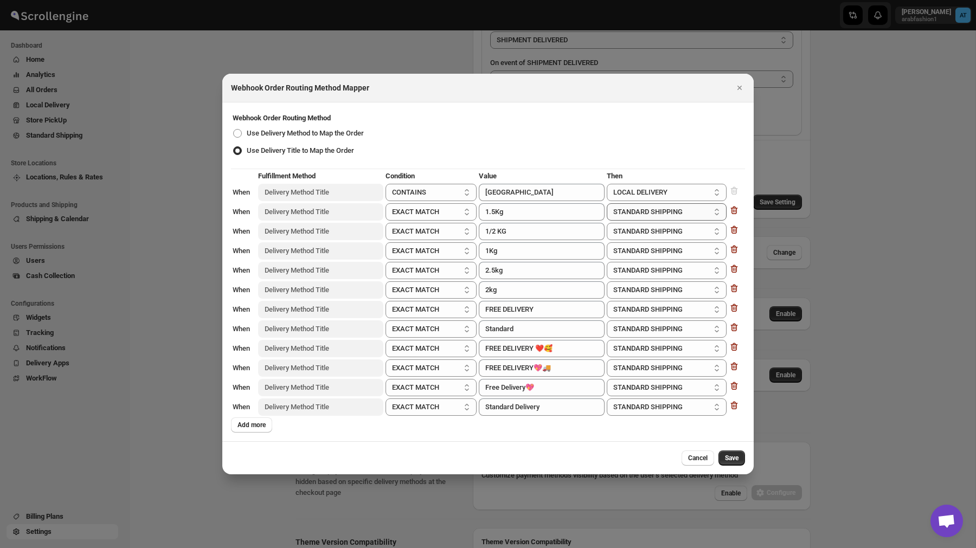
click at [632, 213] on select "LOCAL DELIVERY STORE PICKUP STANDARD SHIPPING" at bounding box center [667, 211] width 120 height 17
click at [607, 203] on select "LOCAL DELIVERY STORE PICKUP STANDARD SHIPPING" at bounding box center [667, 211] width 120 height 17
click at [259, 426] on span "Add more" at bounding box center [252, 425] width 28 height 9
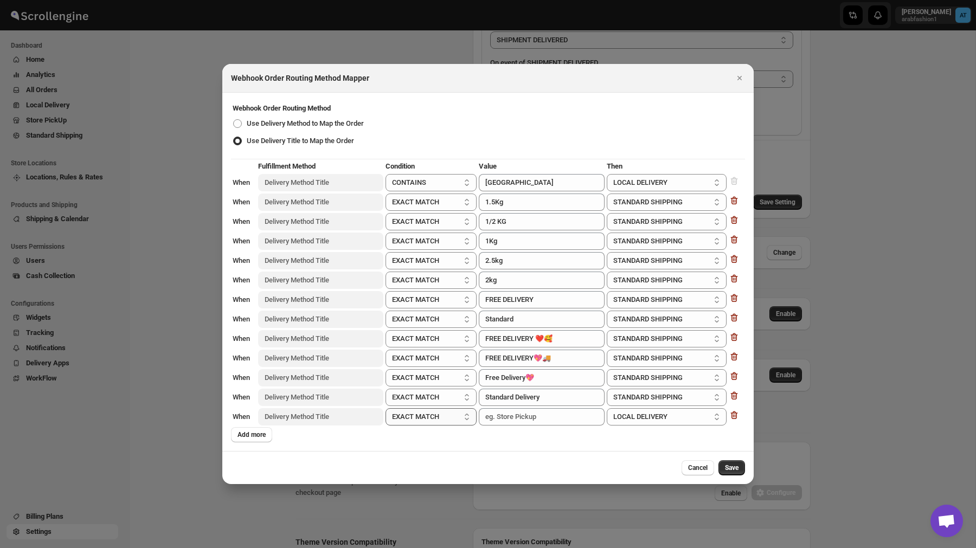
click at [429, 413] on select "EXACT MATCH CONTAINS PARTIAL" at bounding box center [431, 416] width 91 height 17
select select "contains"
click at [386, 408] on select "EXACT MATCH CONTAINS PARTIAL" at bounding box center [431, 416] width 91 height 17
click at [508, 415] on input ":r13h:" at bounding box center [542, 416] width 126 height 17
type input "p"
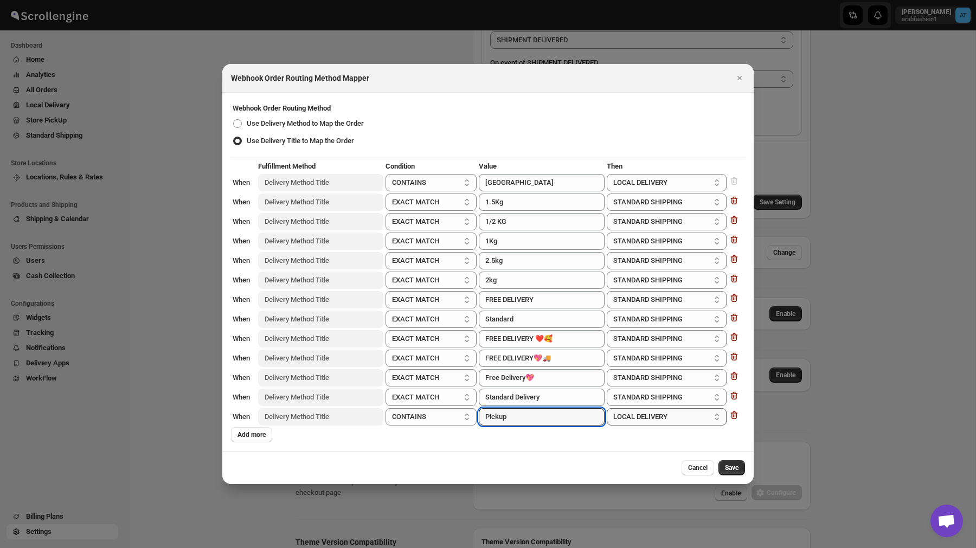
type input "Pickup"
click at [656, 424] on select "LOCAL DELIVERY STORE PICKUP STANDARD SHIPPING" at bounding box center [667, 416] width 120 height 17
select select "STORE_PICKUP"
click at [607, 408] on select "LOCAL DELIVERY STORE PICKUP STANDARD SHIPPING" at bounding box center [667, 416] width 120 height 17
click at [732, 467] on span "Save" at bounding box center [732, 468] width 14 height 9
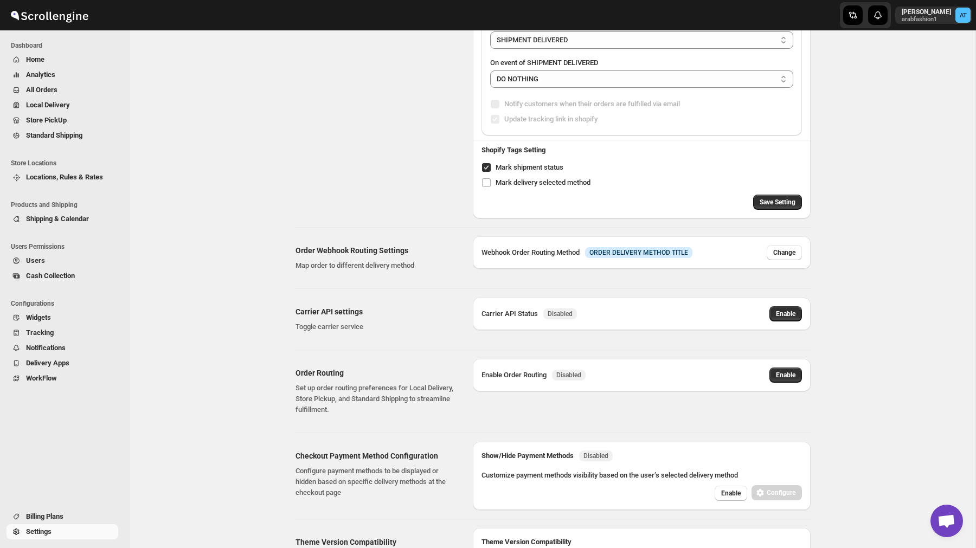
scroll to position [0, 0]
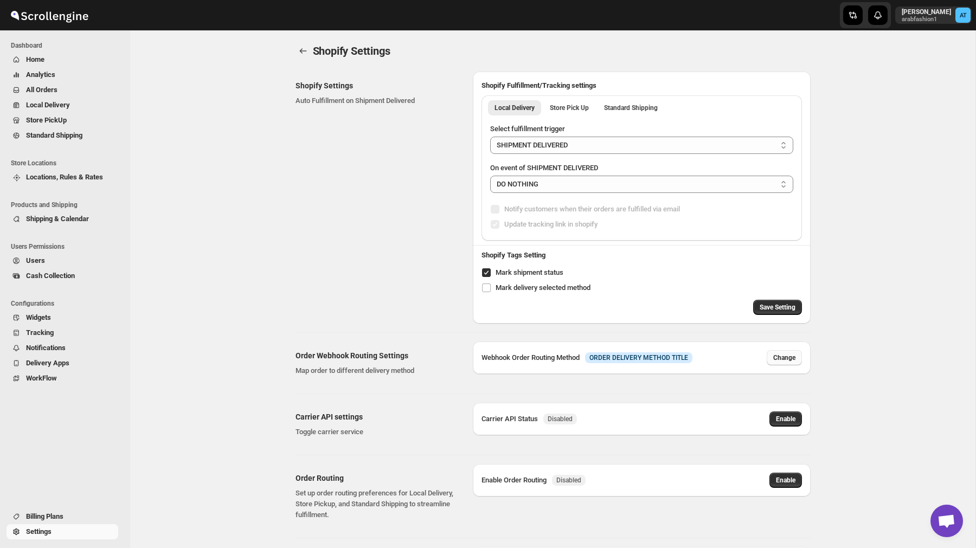
click at [784, 358] on span "Change" at bounding box center [784, 358] width 22 height 9
select select "contains"
select select "STANDARD_SHIPPING"
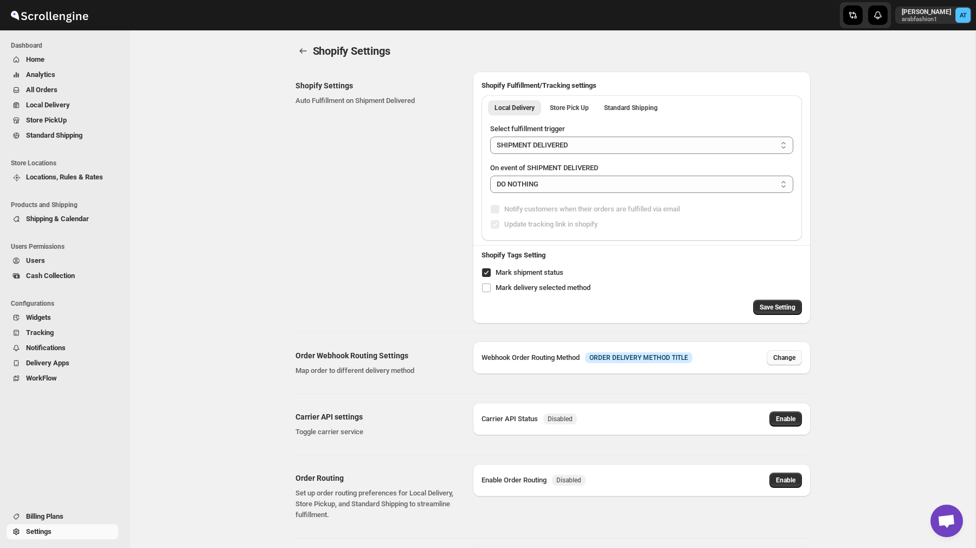
select select "STANDARD_SHIPPING"
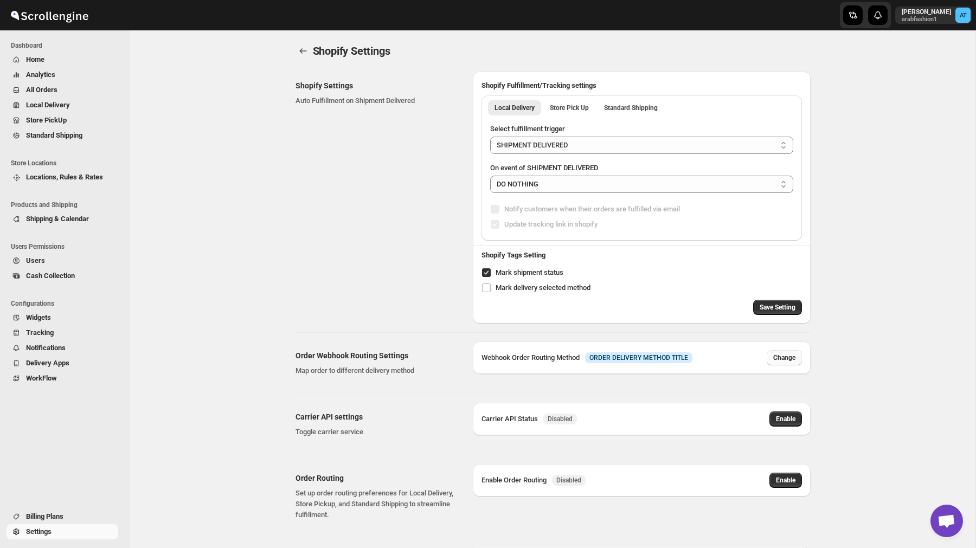
select select "STANDARD_SHIPPING"
select select "contains"
select select "STORE_PICKUP"
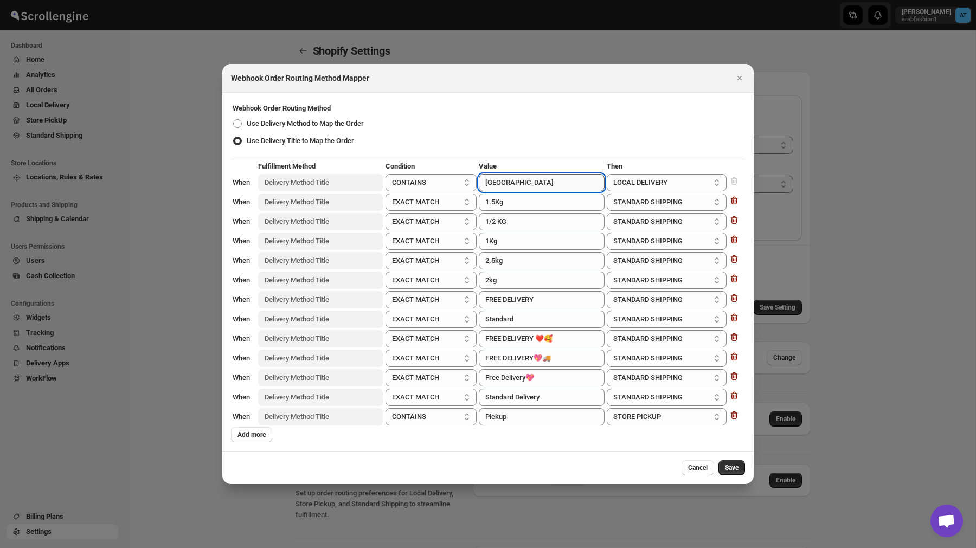
click at [495, 184] on input "[GEOGRAPHIC_DATA]" at bounding box center [542, 182] width 126 height 17
paste input "W"
type input "KW"
click at [644, 140] on td "Use Delivery Title to Map the Order" at bounding box center [488, 141] width 512 height 16
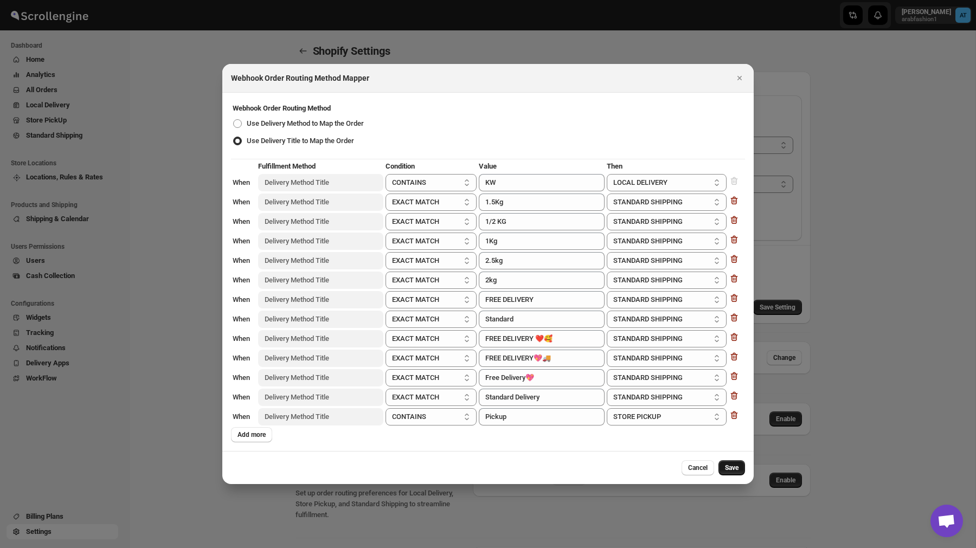
click at [732, 473] on button "Save" at bounding box center [732, 467] width 27 height 15
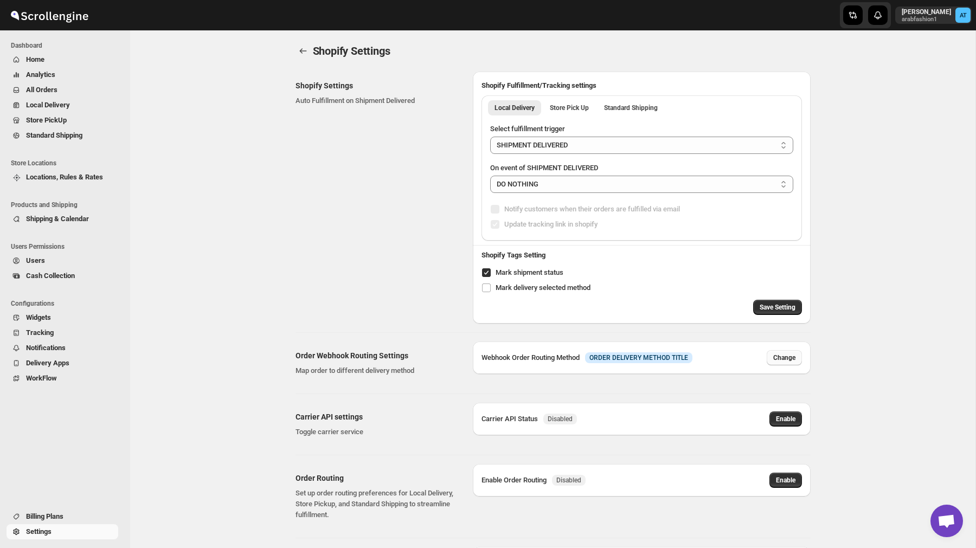
click at [778, 355] on span "Change" at bounding box center [784, 358] width 22 height 9
select select "contains"
select select "STANDARD_SHIPPING"
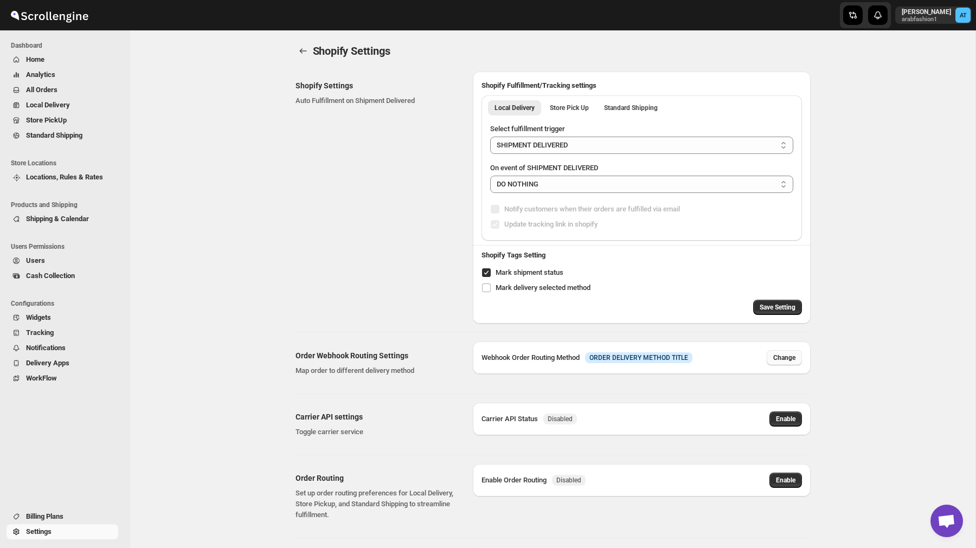
select select "STANDARD_SHIPPING"
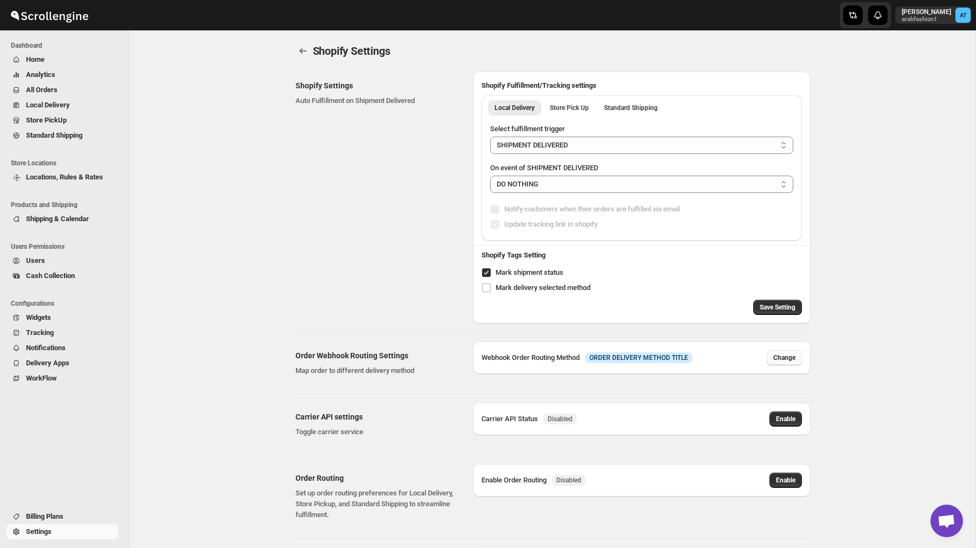
select select "STANDARD_SHIPPING"
select select "contains"
select select "STORE_PICKUP"
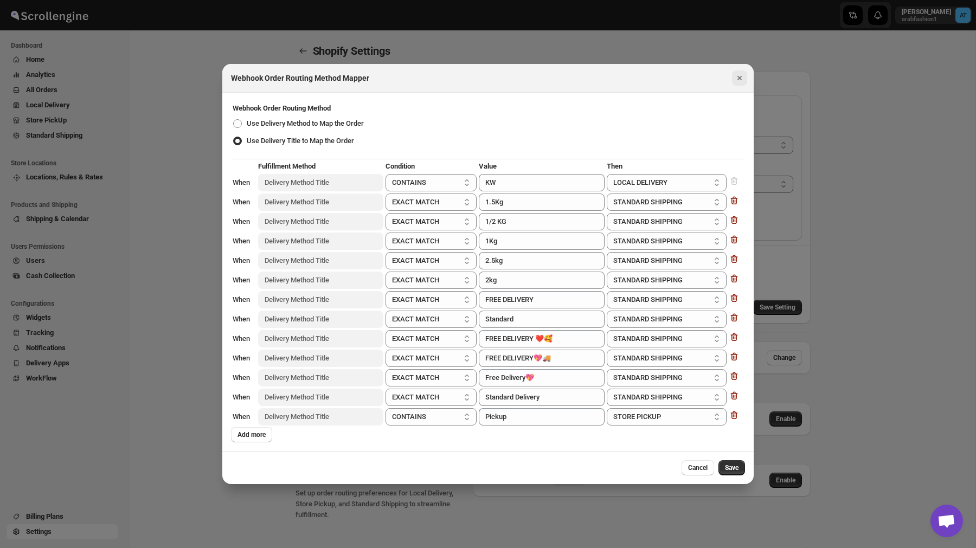
click at [739, 79] on icon "Close" at bounding box center [740, 78] width 4 height 4
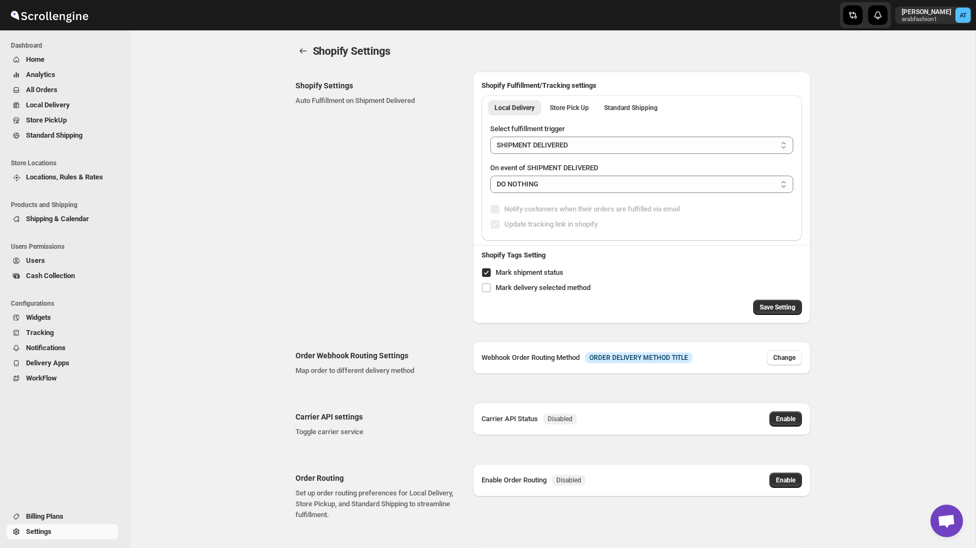
click at [305, 59] on div "Shopify Settings. This page is ready Shopify Settings" at bounding box center [553, 50] width 515 height 41
click at [301, 50] on icon "back" at bounding box center [303, 51] width 11 height 11
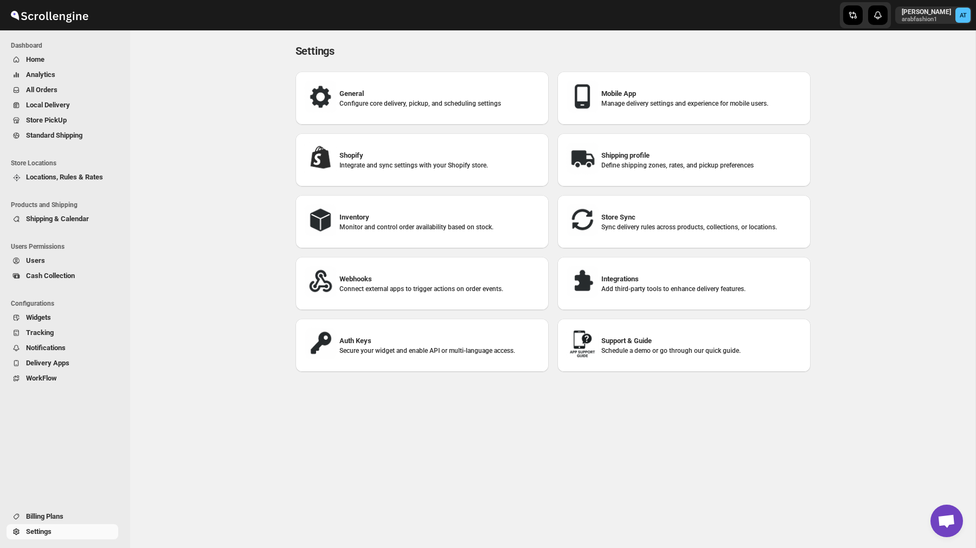
click at [406, 169] on p "Integrate and sync settings with your Shopify store." at bounding box center [440, 165] width 201 height 9
select select "SHIPMENT_DELIVERED"
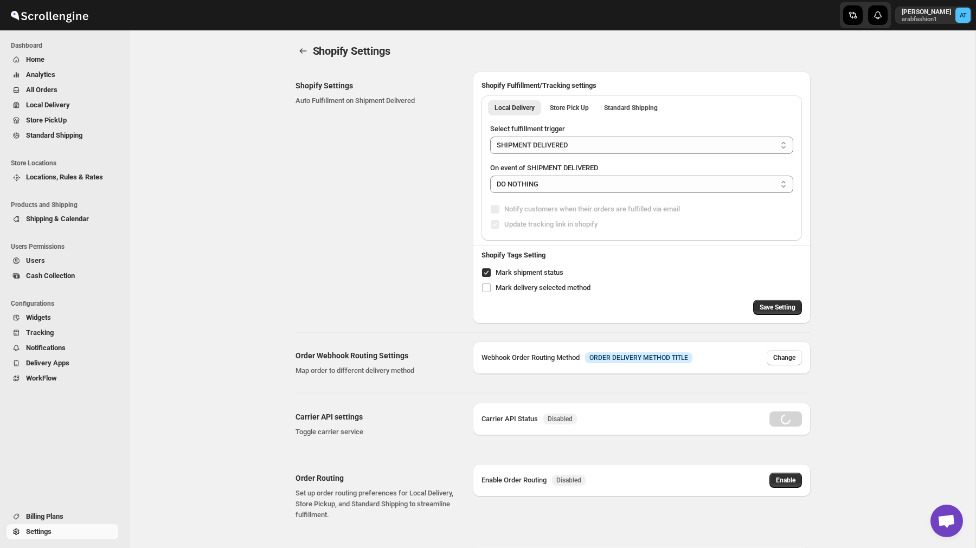
radio input "true"
click at [791, 351] on button "Change" at bounding box center [784, 357] width 35 height 15
select select "contains"
select select "STANDARD_SHIPPING"
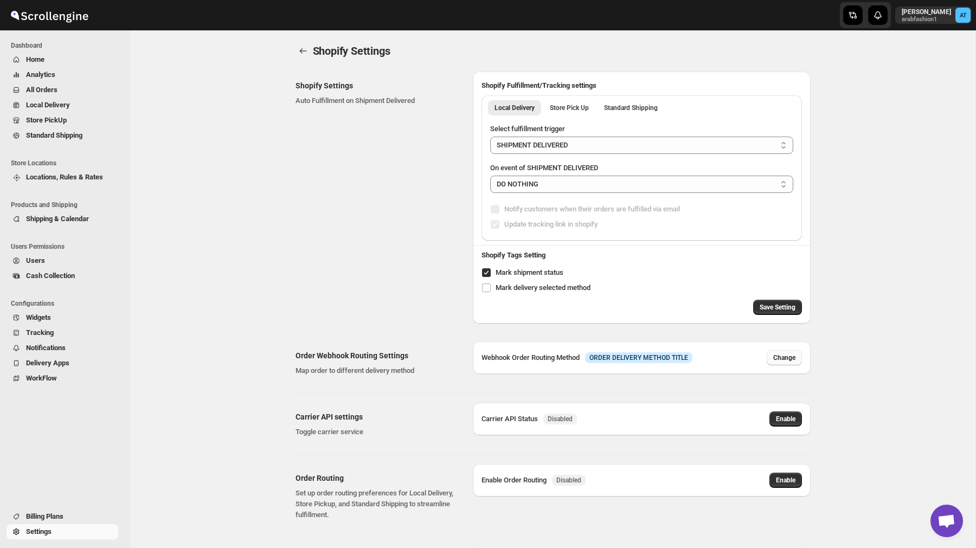
select select "STANDARD_SHIPPING"
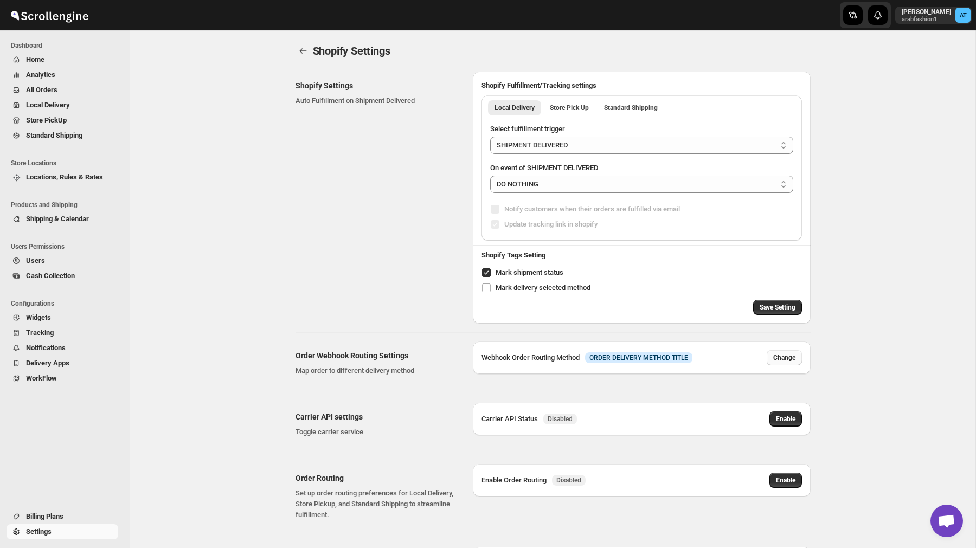
select select "STANDARD_SHIPPING"
select select "contains"
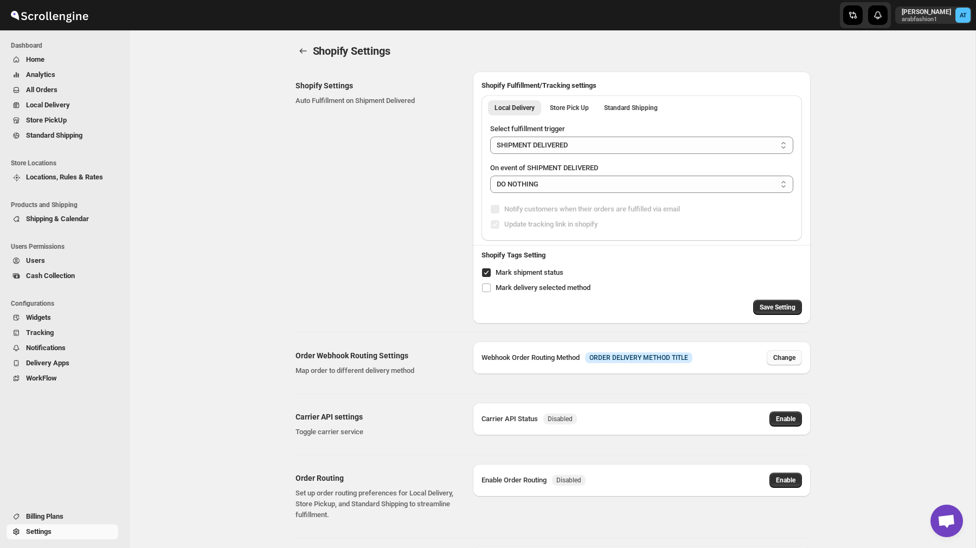
select select "STORE_PICKUP"
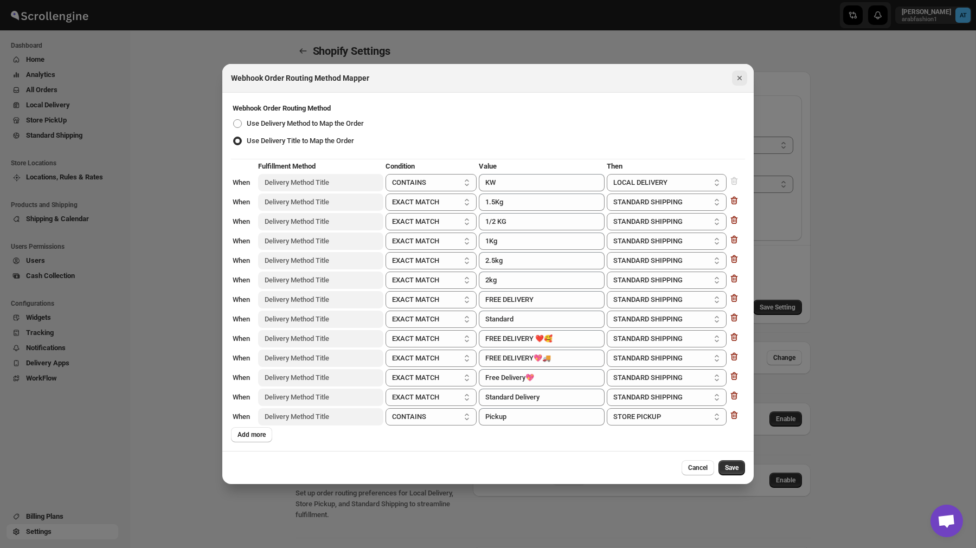
click at [738, 77] on icon "Close" at bounding box center [739, 78] width 11 height 11
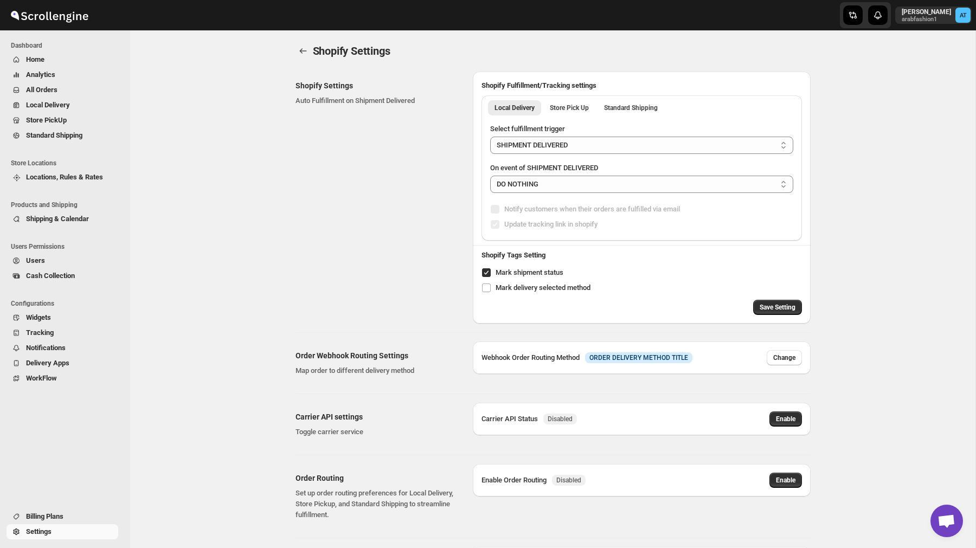
click at [875, 94] on div "Shopify Settings. This page is ready Shopify Settings Shopify Settings Auto Ful…" at bounding box center [553, 419] width 846 height 778
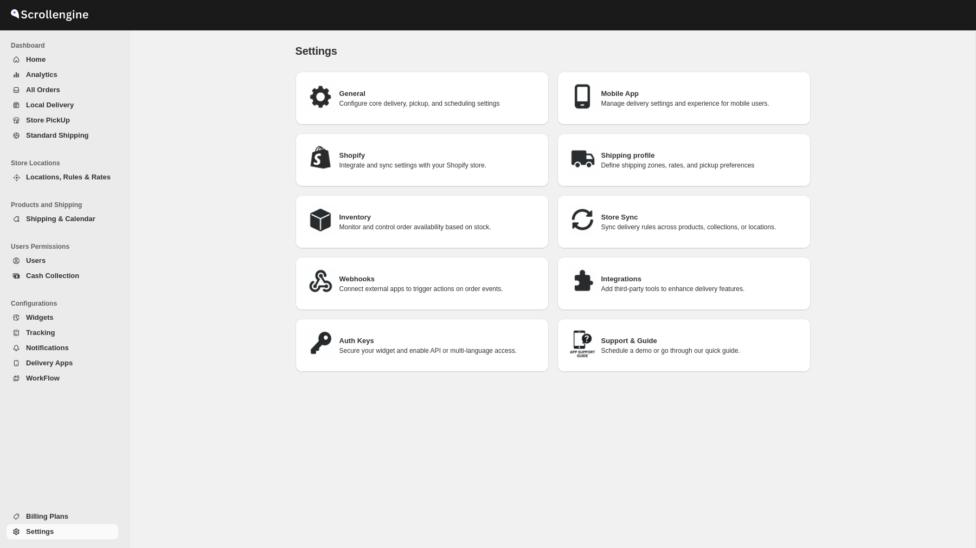
scroll to position [54, 0]
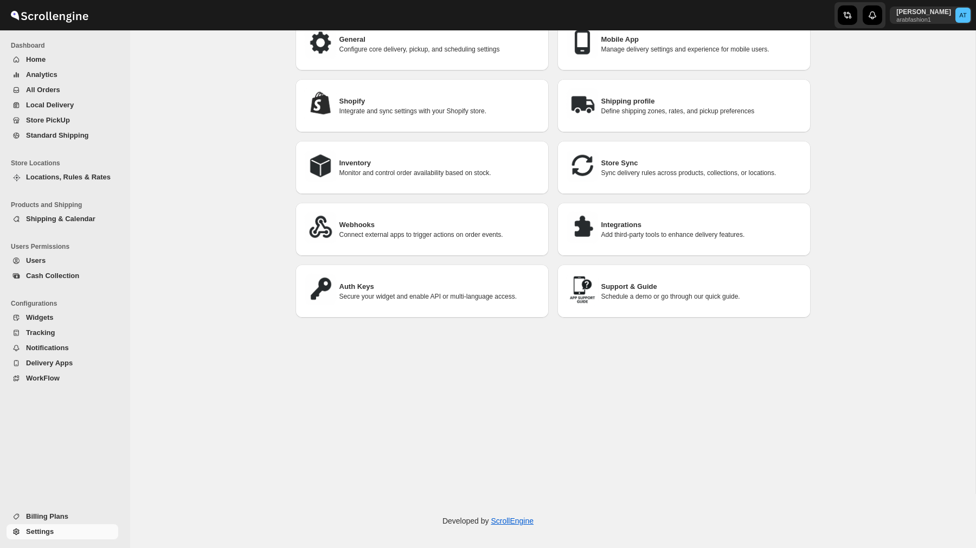
click at [60, 93] on span "All Orders" at bounding box center [43, 90] width 34 height 8
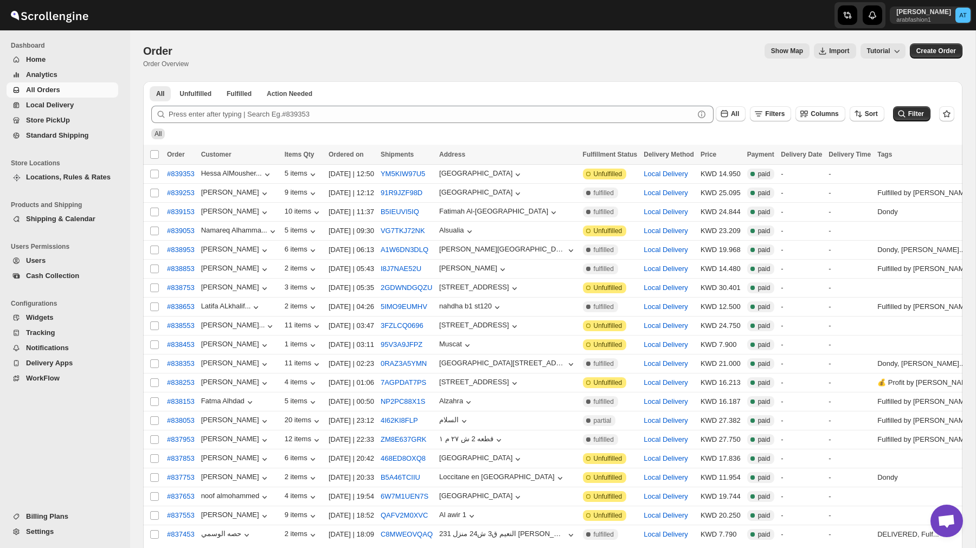
click at [69, 126] on link "Store PickUp" at bounding box center [63, 120] width 112 height 15
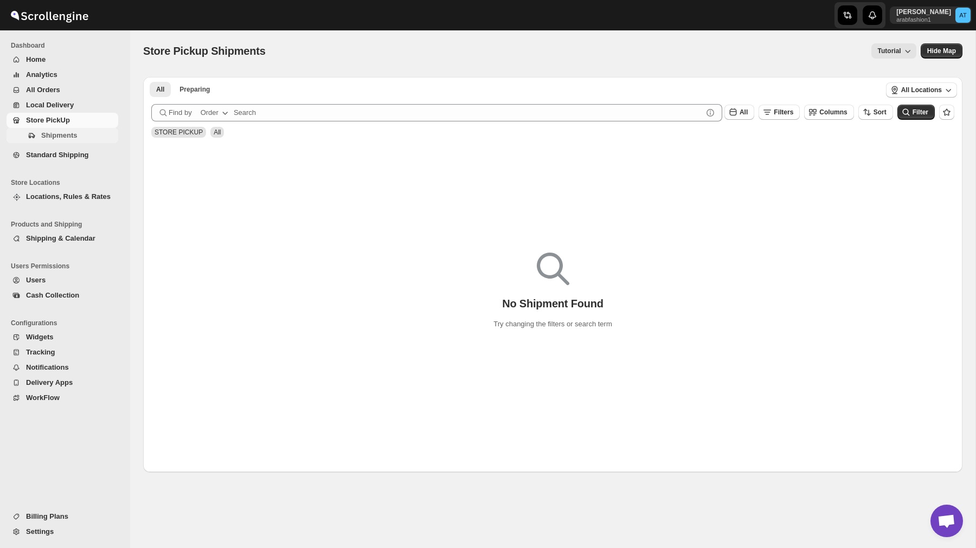
click at [81, 136] on span "Shipments" at bounding box center [78, 135] width 75 height 11
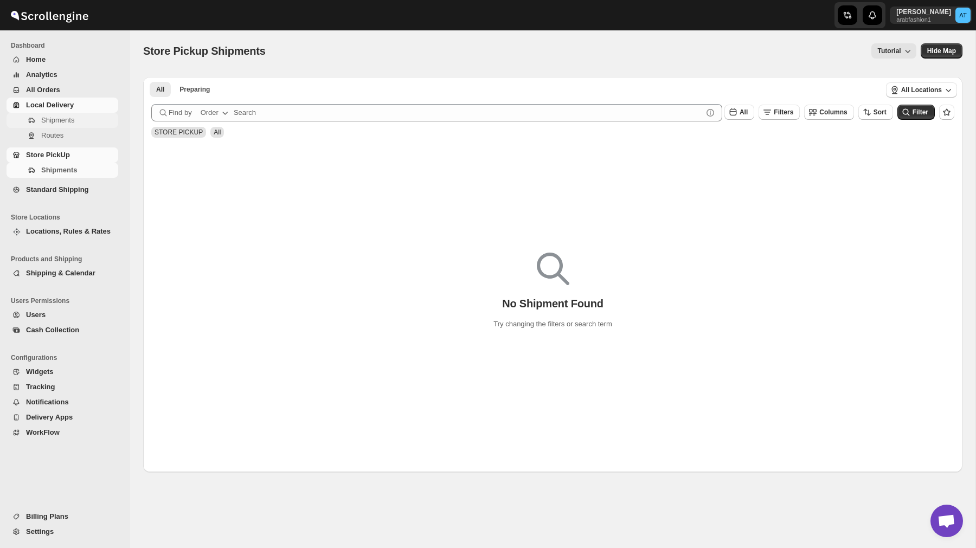
click at [71, 123] on span "Shipments" at bounding box center [57, 120] width 33 height 8
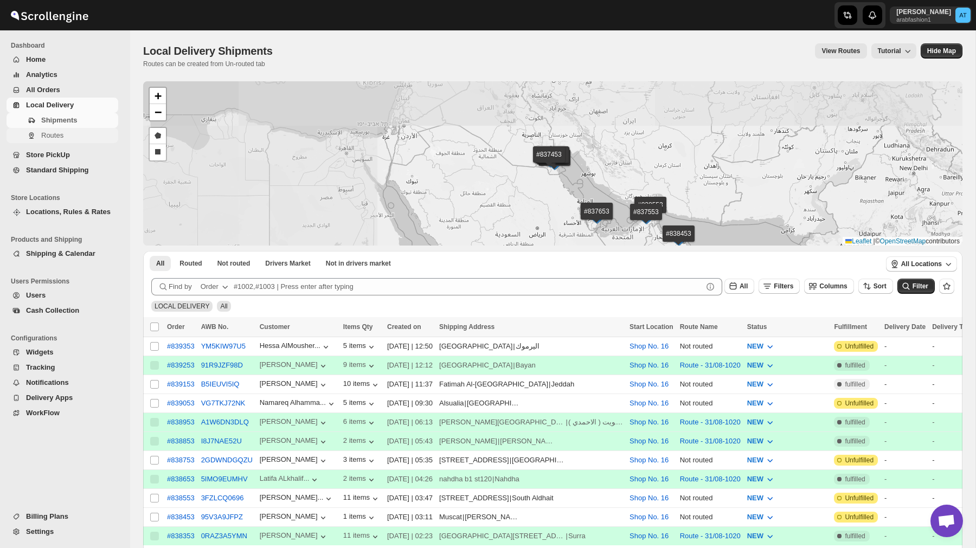
click at [68, 133] on span "Routes" at bounding box center [78, 135] width 75 height 11
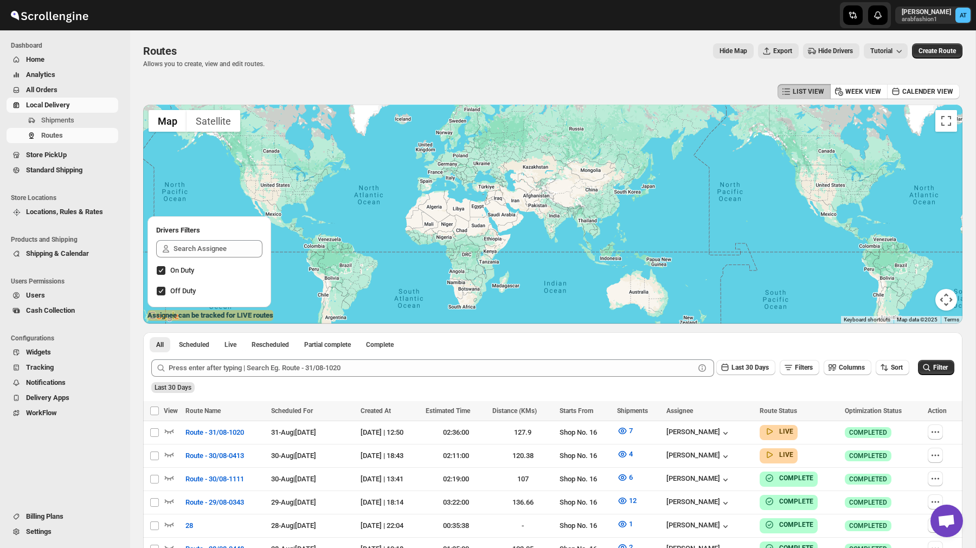
click at [69, 89] on span "All Orders" at bounding box center [71, 90] width 90 height 11
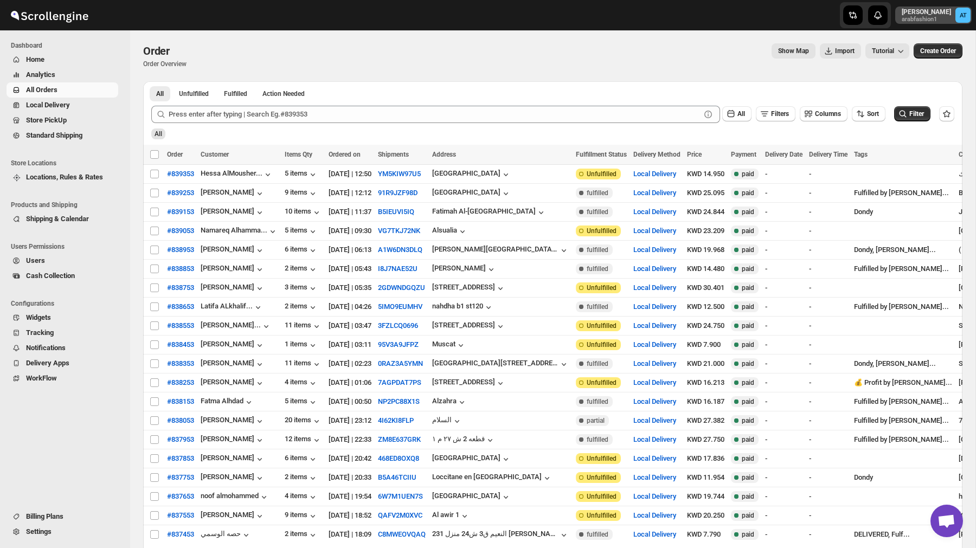
click at [932, 17] on p "arabfashion1" at bounding box center [926, 19] width 49 height 7
click at [925, 119] on span "Logout" at bounding box center [932, 119] width 21 height 8
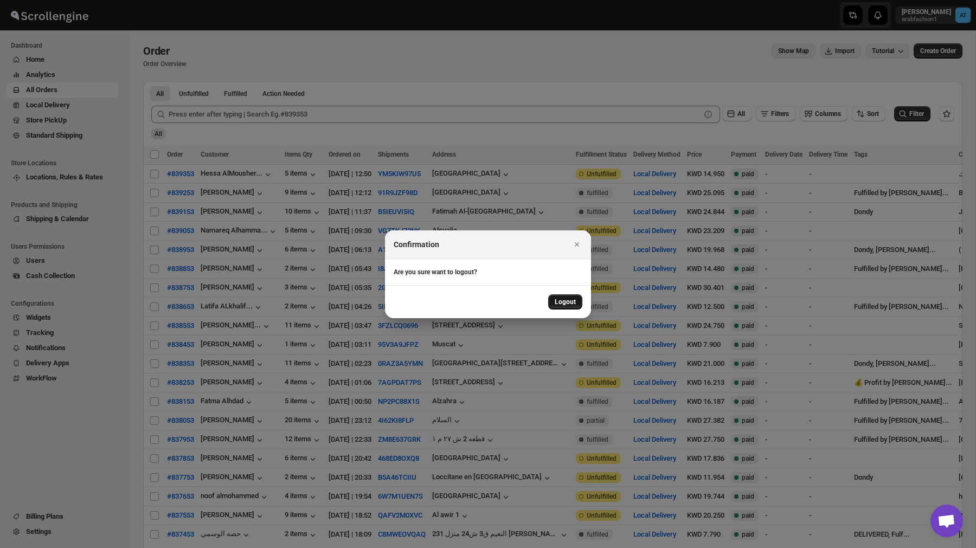
click at [559, 304] on span "Logout" at bounding box center [565, 302] width 21 height 9
